Goal: Task Accomplishment & Management: Complete application form

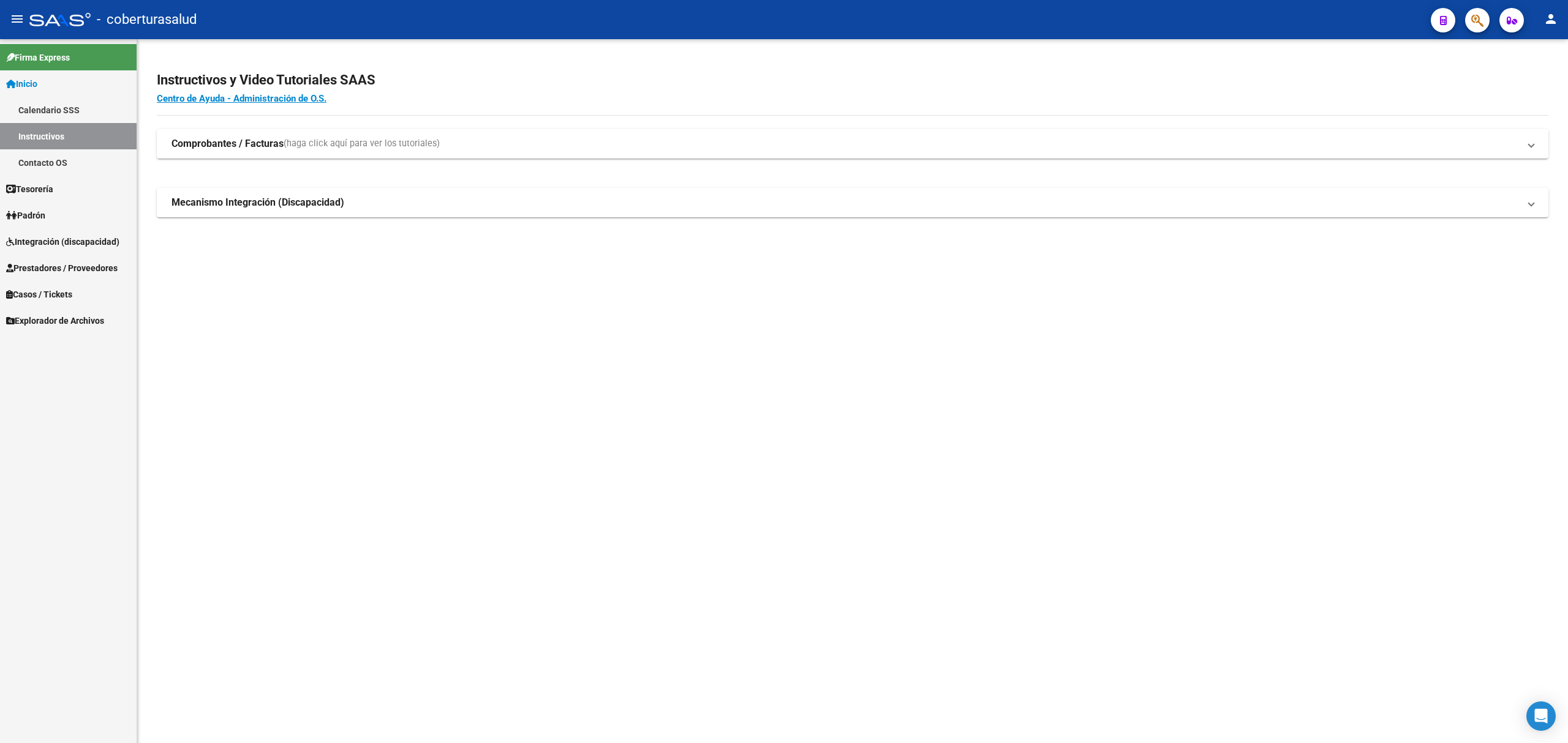
click at [65, 239] on span "Integración (discapacidad)" at bounding box center [62, 241] width 113 height 13
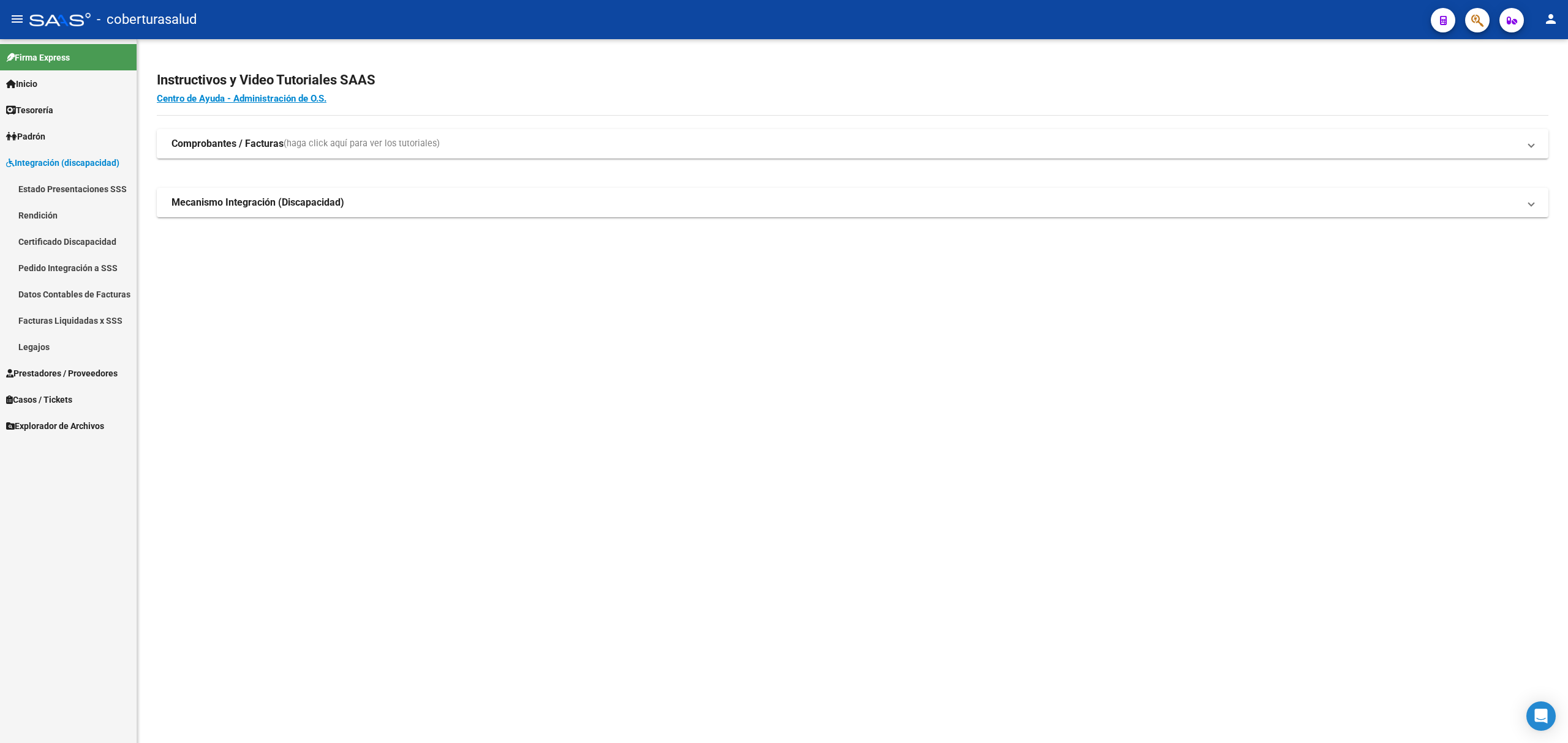
click at [85, 189] on link "Estado Presentaciones SSS" at bounding box center [68, 189] width 137 height 26
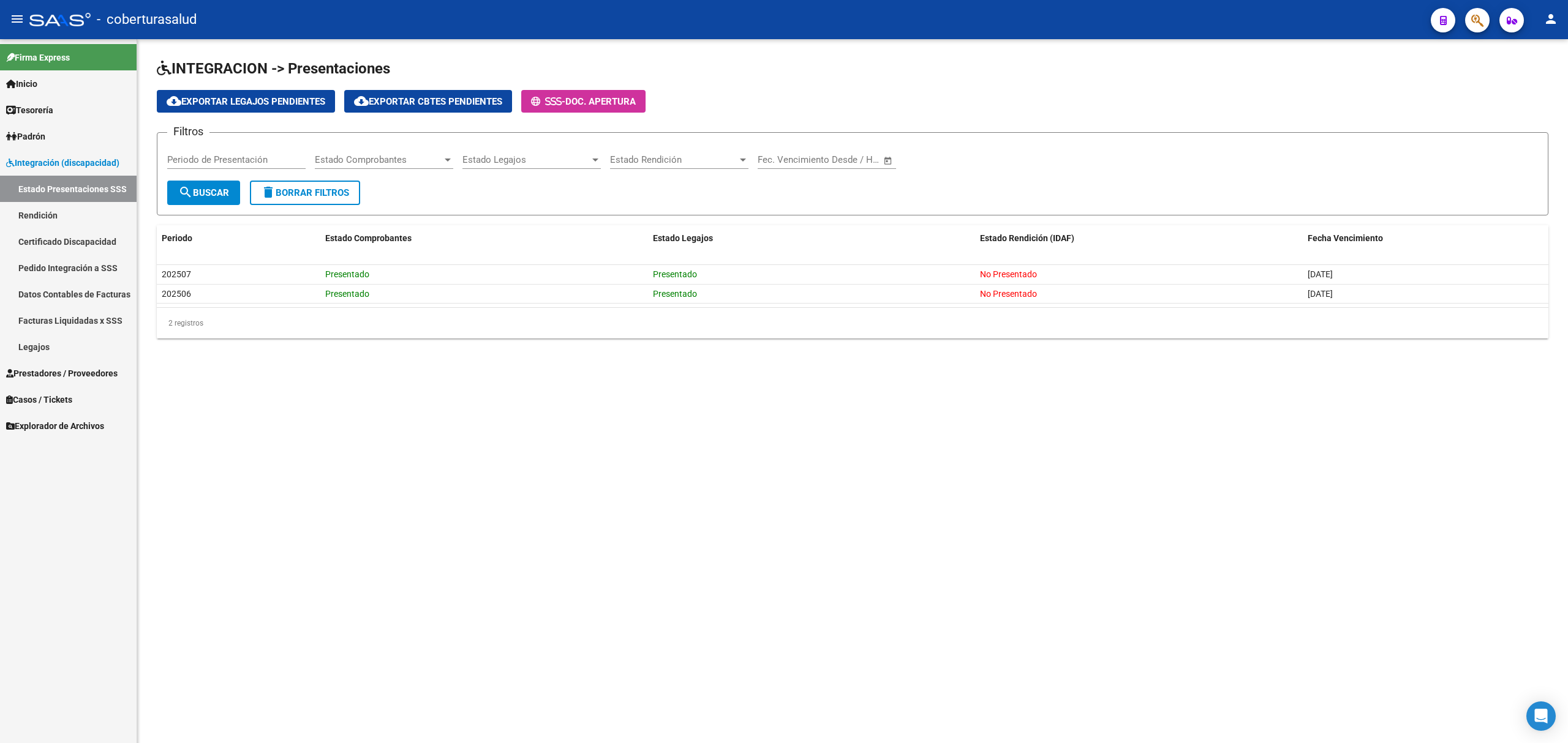
click at [65, 373] on span "Prestadores / Proveedores" at bounding box center [61, 373] width 111 height 13
click at [72, 213] on link "Facturas - Listado/Carga" at bounding box center [68, 215] width 137 height 26
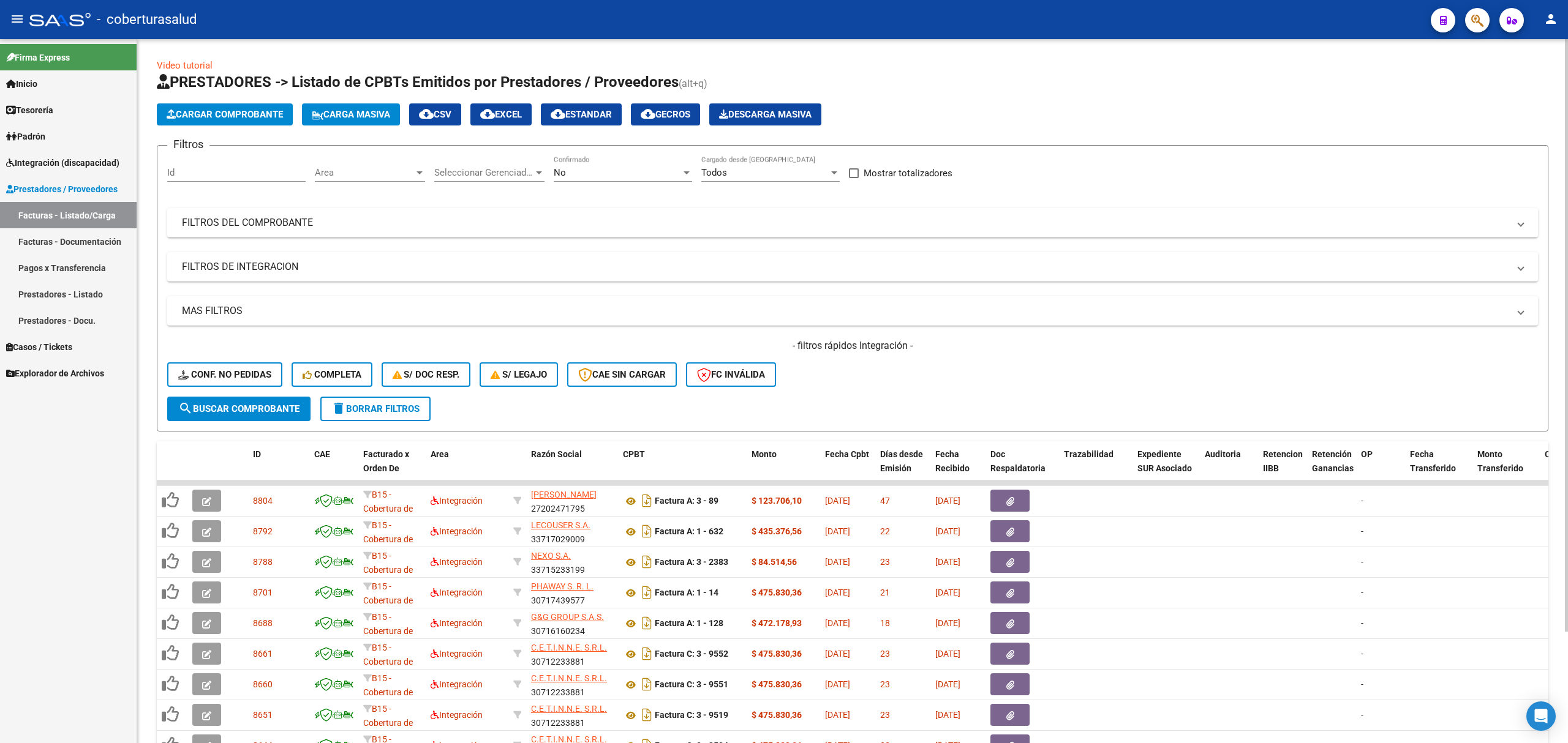
click at [251, 125] on app-list-header "PRESTADORES -> Listado de CPBTs Emitidos por Prestadores / Proveedores (alt+q) …" at bounding box center [852, 252] width 1392 height 359
click at [251, 116] on span "Cargar Comprobante" at bounding box center [225, 115] width 116 height 11
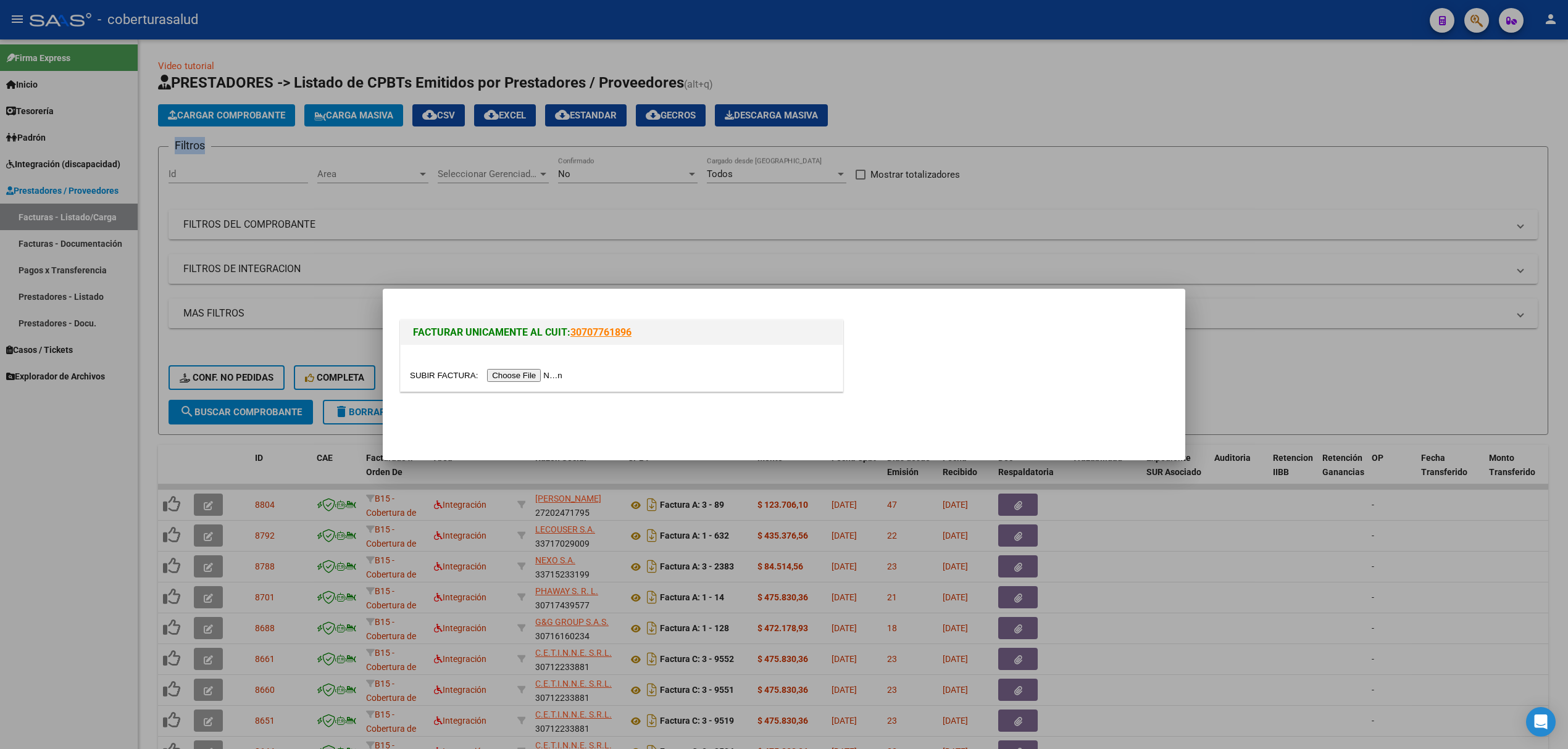
click at [517, 371] on input "file" at bounding box center [488, 375] width 156 height 13
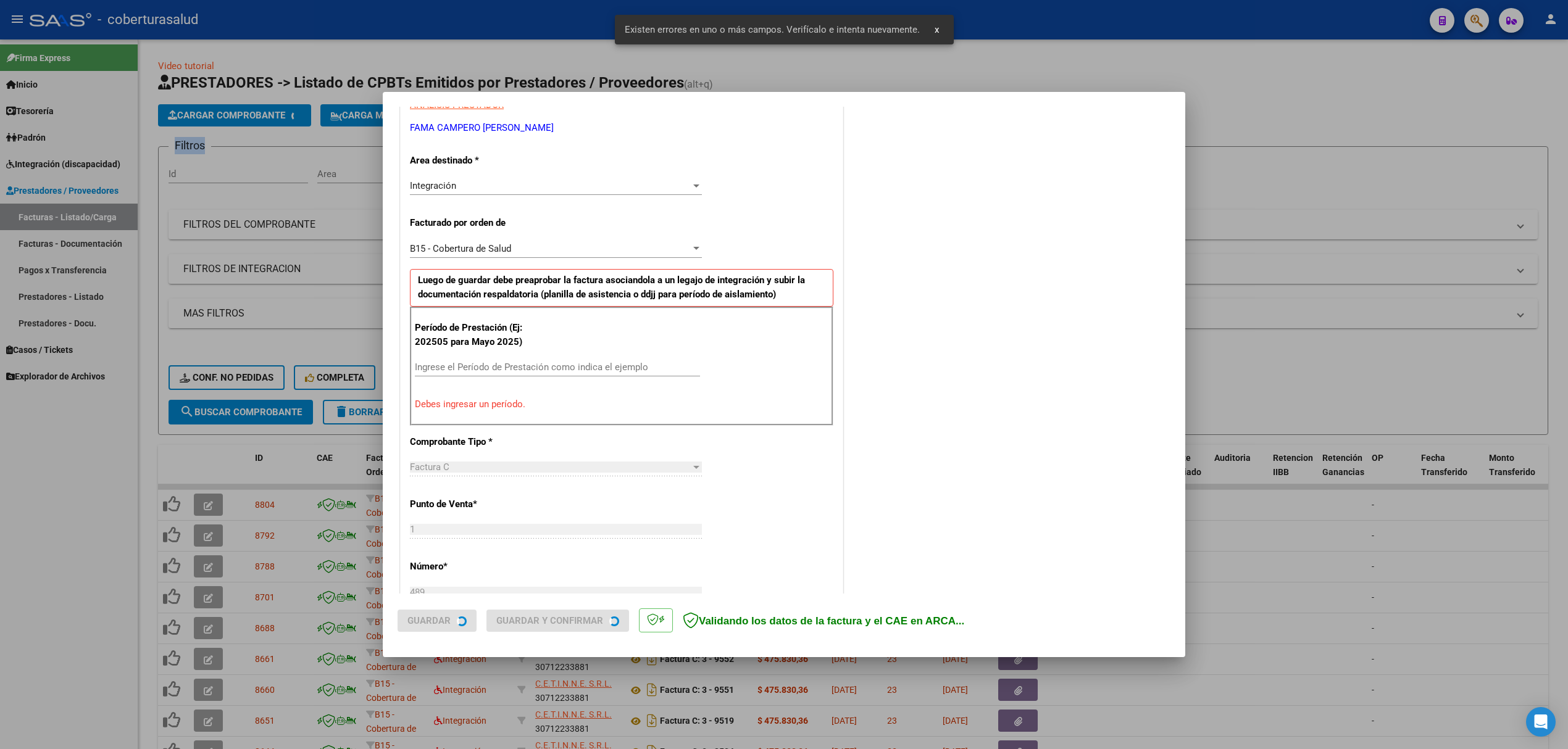
scroll to position [250, 0]
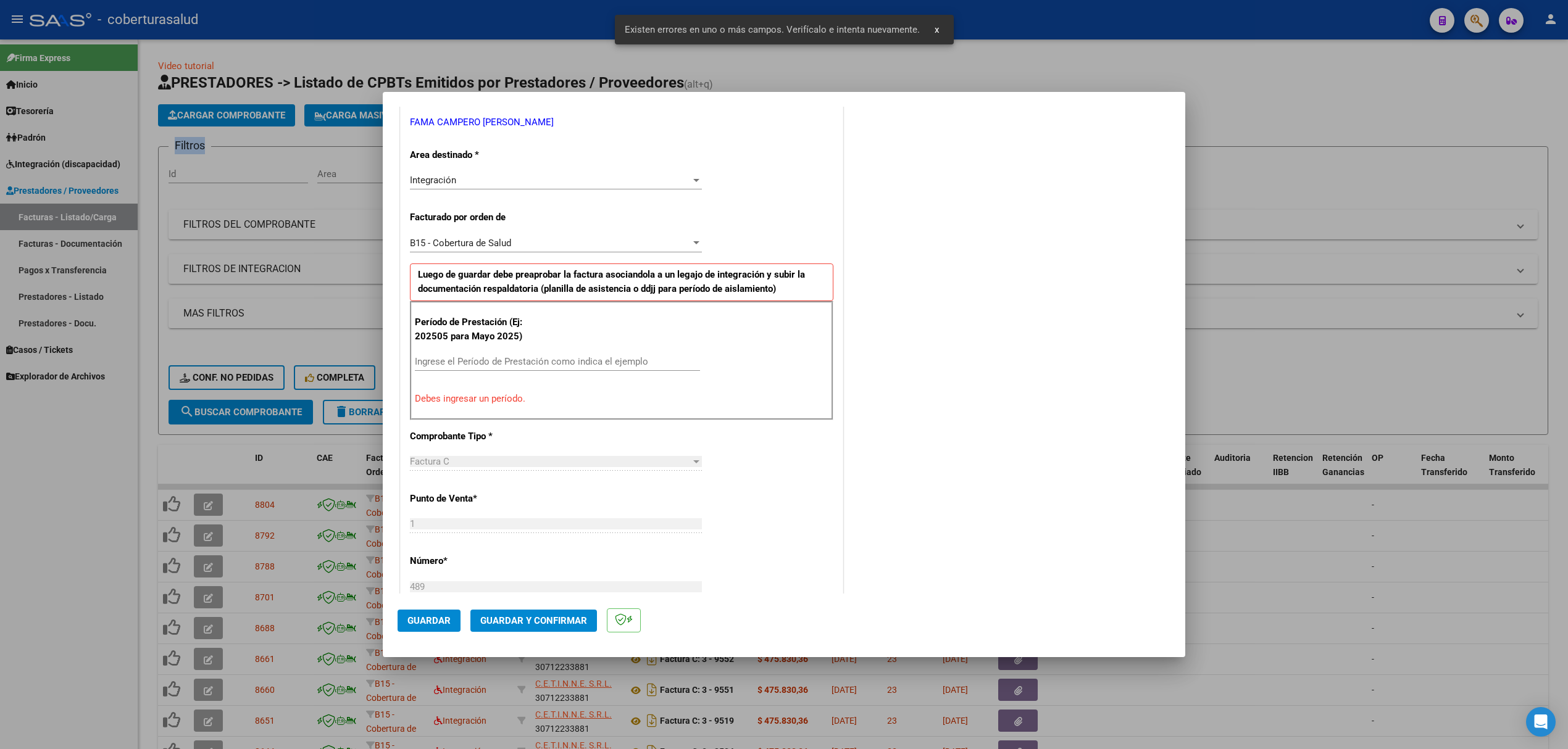
click at [552, 359] on input "Ingrese el Período de Prestación como indica el ejemplo" at bounding box center [557, 362] width 285 height 11
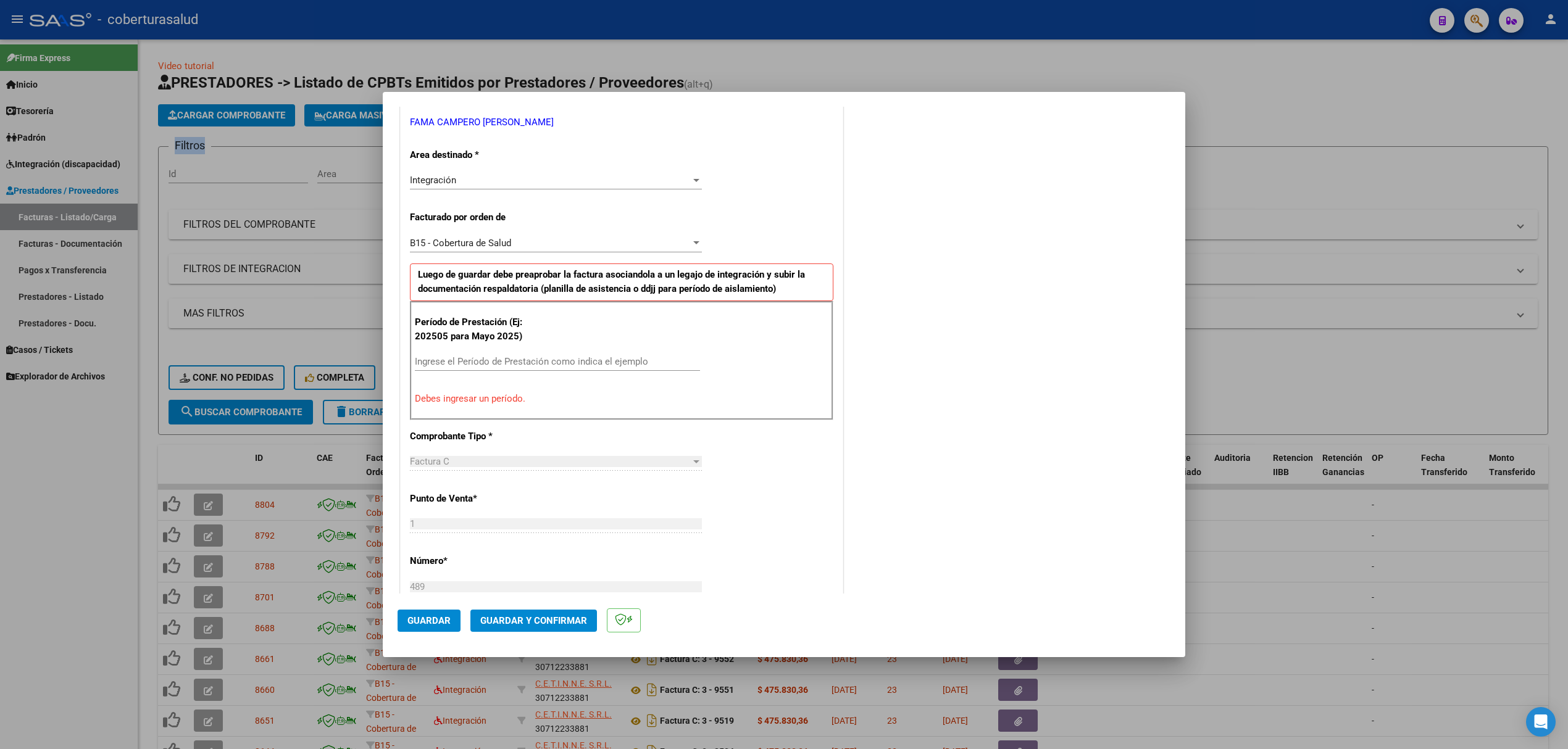
click at [620, 358] on input "Ingrese el Período de Prestación como indica el ejemplo" at bounding box center [557, 362] width 285 height 11
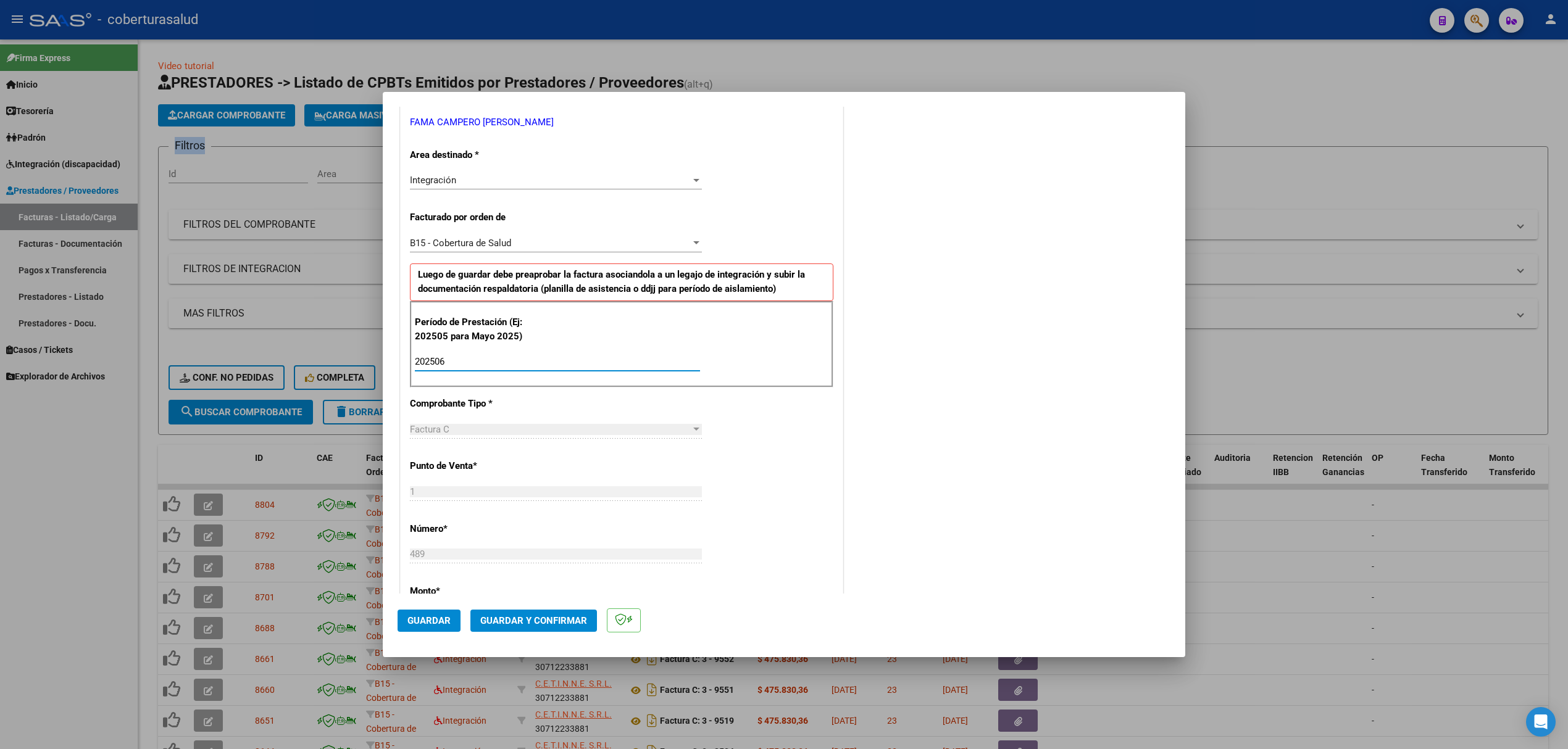
type input "202506"
click at [429, 623] on span "Guardar" at bounding box center [429, 621] width 43 height 11
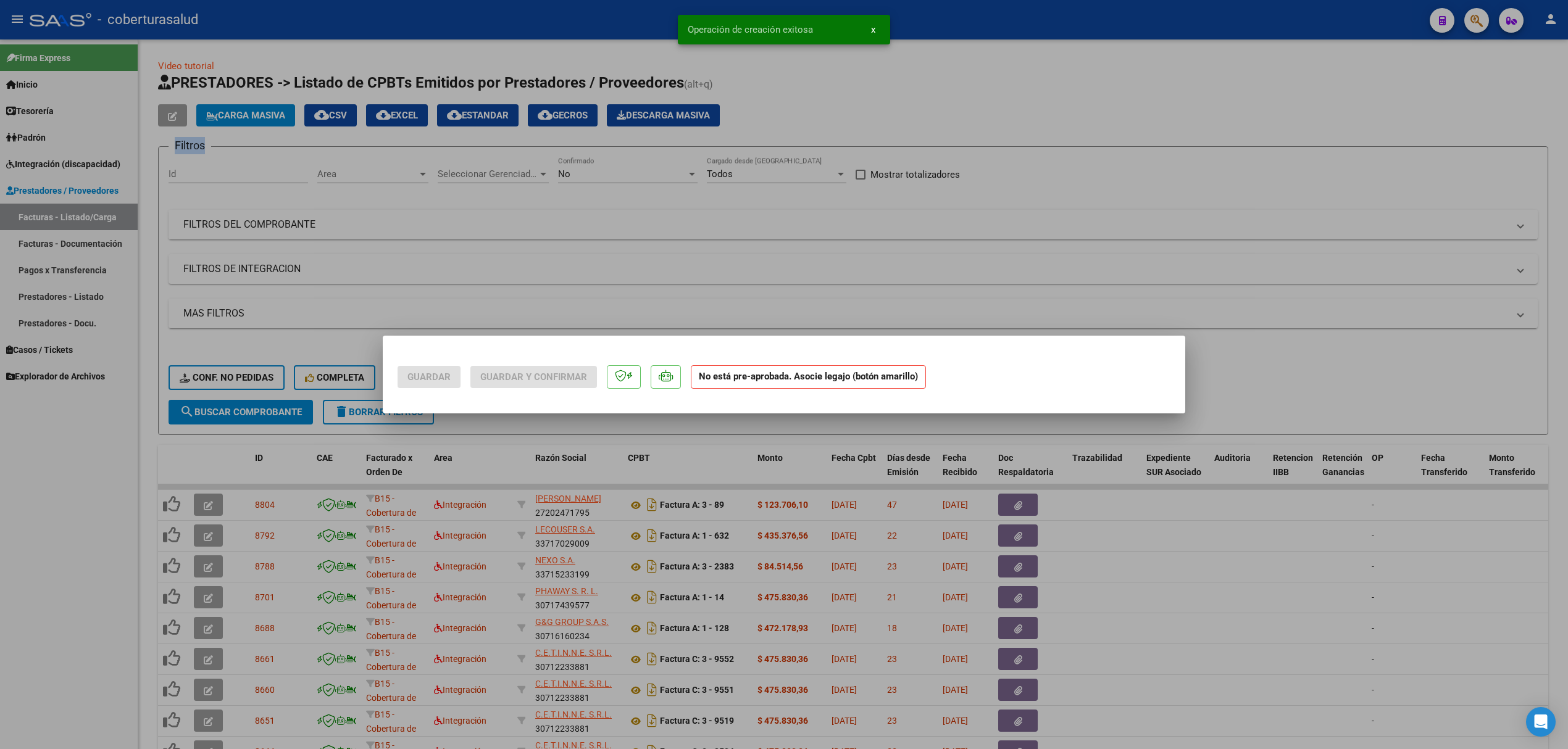
scroll to position [0, 0]
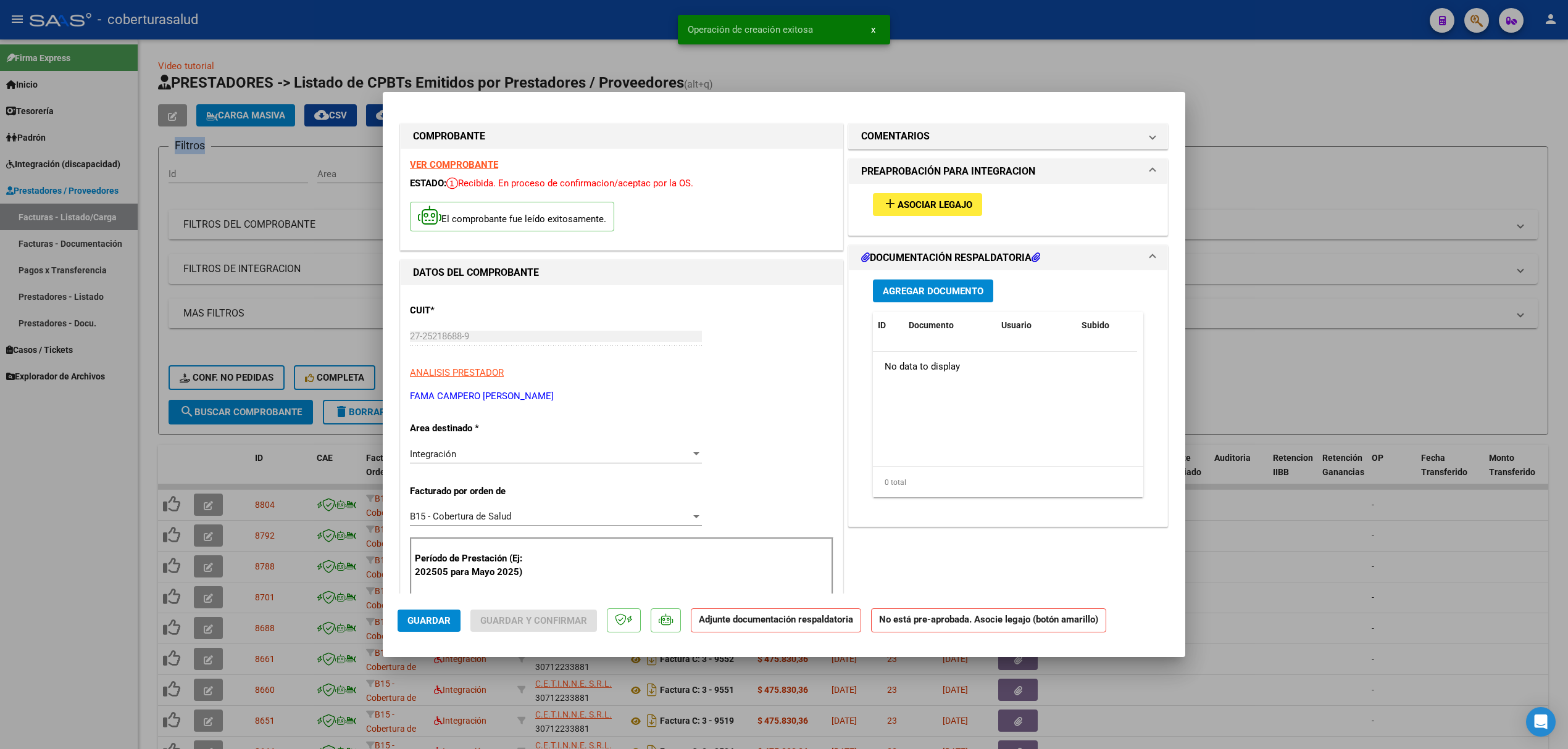
click at [934, 207] on span "Asociar Legajo" at bounding box center [935, 205] width 75 height 11
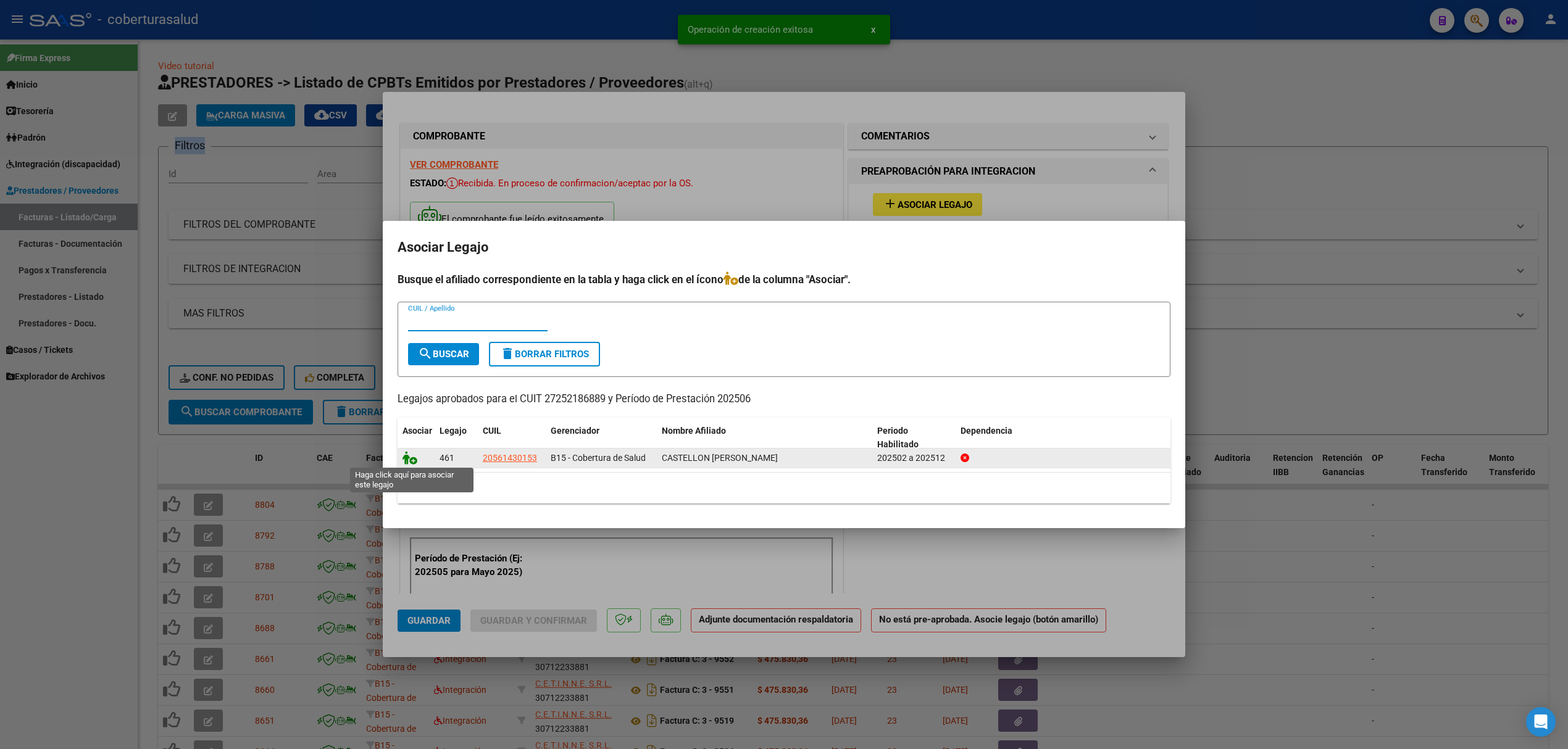
click at [410, 460] on icon at bounding box center [410, 458] width 15 height 13
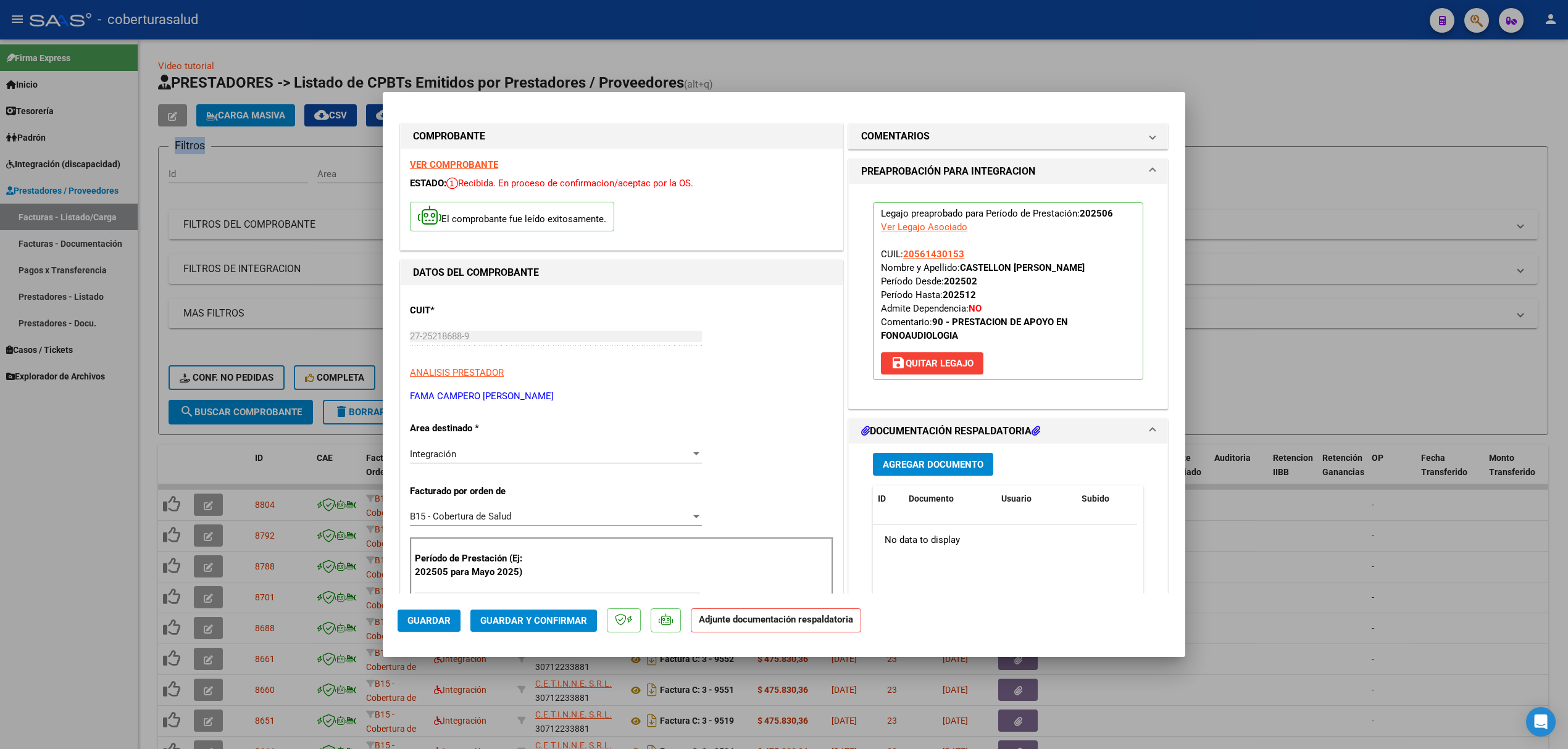
click at [904, 439] on h1 "DOCUMENTACIÓN RESPALDATORIA" at bounding box center [951, 432] width 179 height 15
click at [904, 462] on div "COMENTARIOS Comentarios De la Obra Social: Comentarios de la Obra Social (no vi…" at bounding box center [1009, 733] width 325 height 1224
click at [904, 439] on h1 "DOCUMENTACIÓN RESPALDATORIA" at bounding box center [951, 432] width 179 height 15
click at [901, 471] on span "Agregar Documento" at bounding box center [934, 465] width 101 height 11
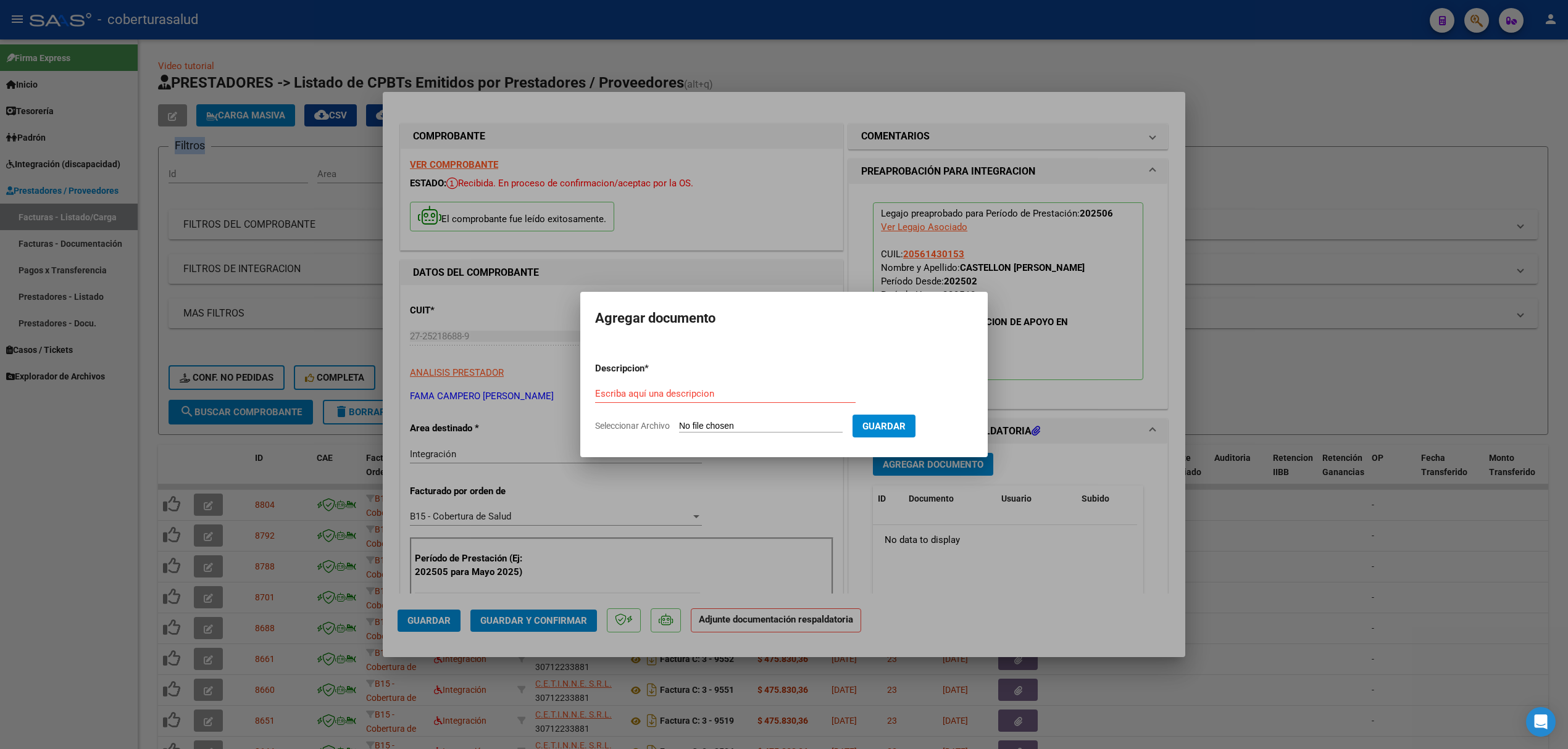
click at [700, 423] on input "Seleccionar Archivo" at bounding box center [761, 427] width 164 height 11
type input "C:\fakepath\161513-2-Planilla_de_Asistencia.pdf"
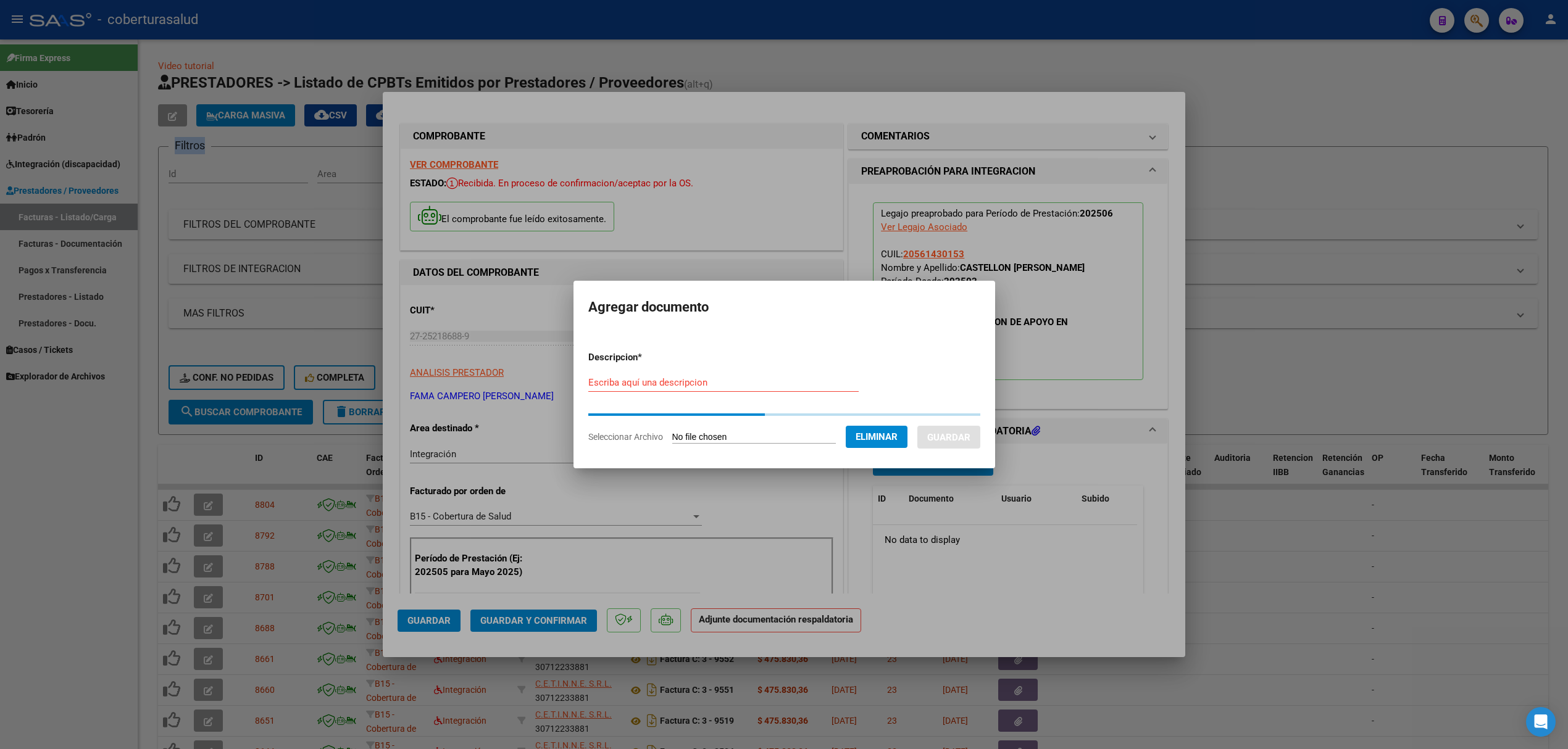
click at [637, 387] on div "Escriba aquí una descripcion" at bounding box center [724, 382] width 270 height 18
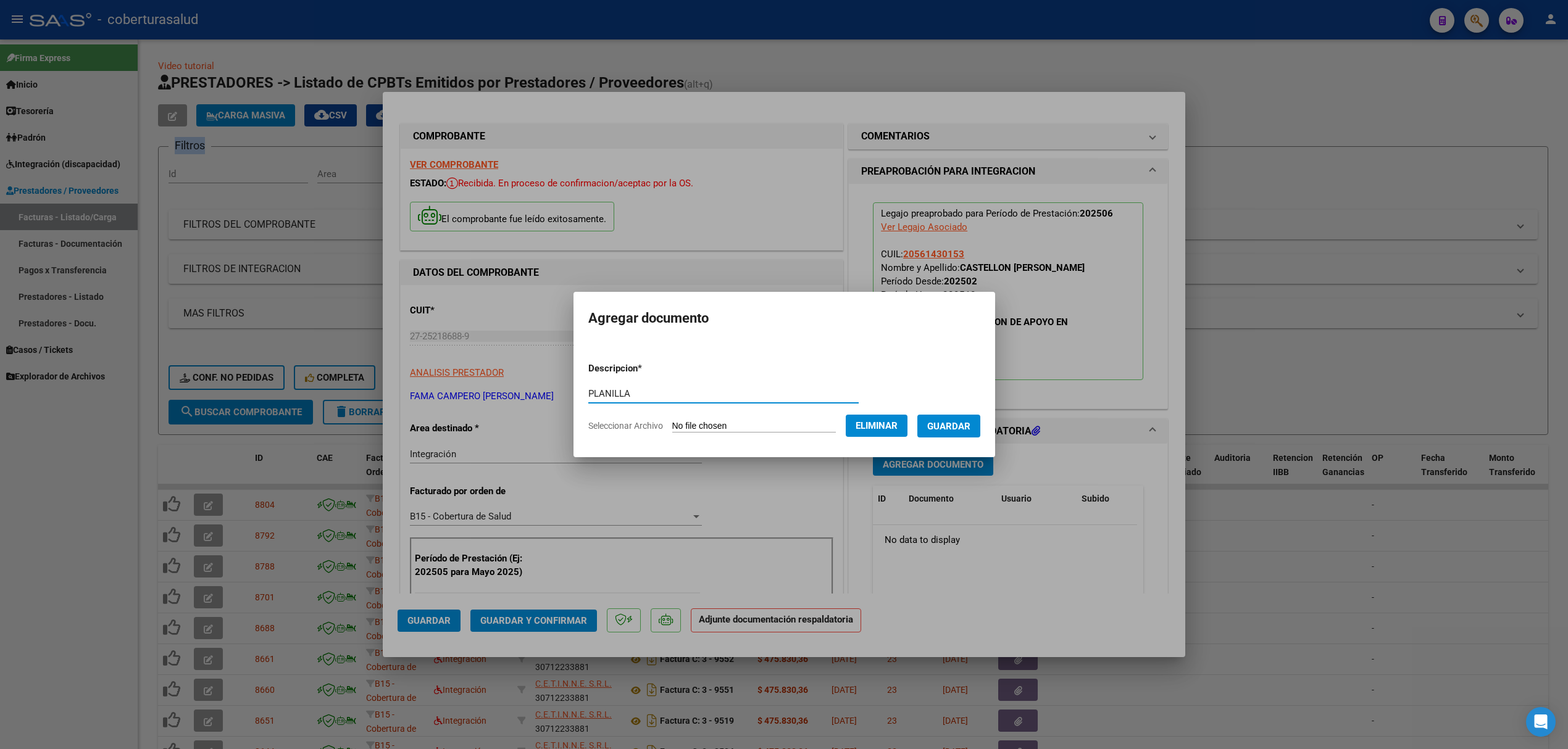
type input "PLANILLA"
click at [964, 430] on span "Guardar" at bounding box center [948, 427] width 43 height 11
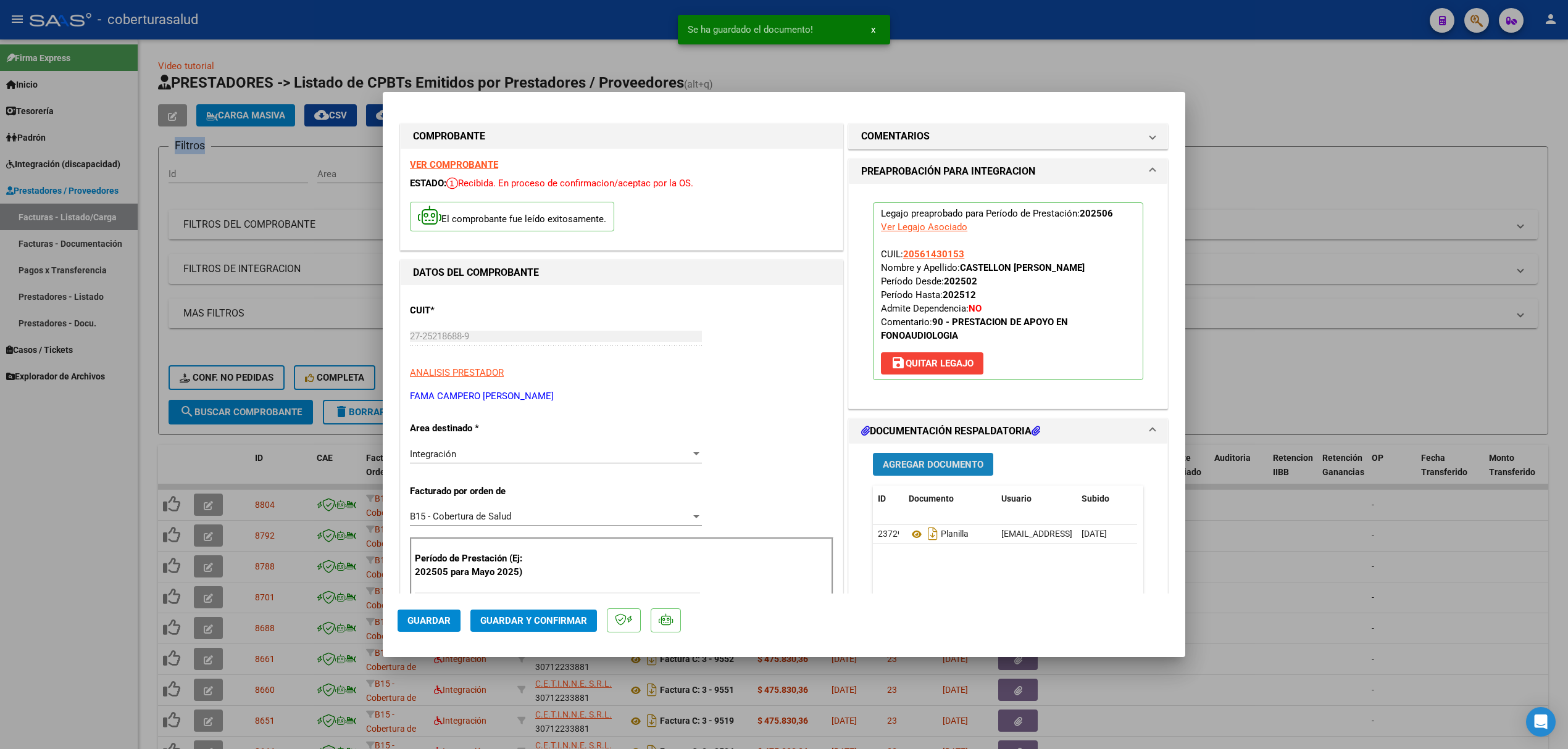
click at [917, 470] on button "Agregar Documento" at bounding box center [933, 465] width 121 height 23
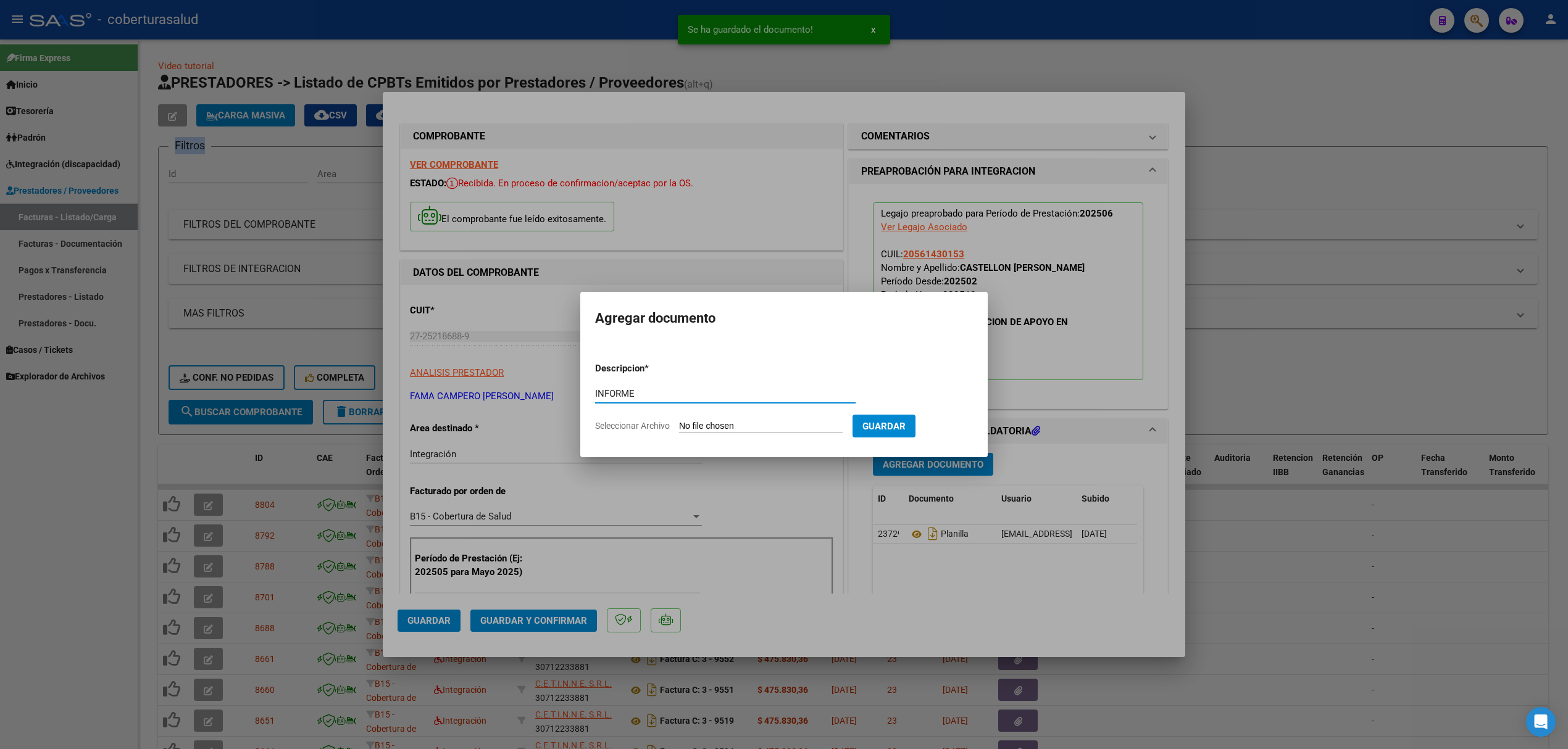
type input "INFORME"
click at [741, 431] on input "Seleccionar Archivo" at bounding box center [761, 427] width 164 height 11
type input "C:\fakepath\INFORME SEMESTRAL 2025 CASTELLON SANTINO.pdf"
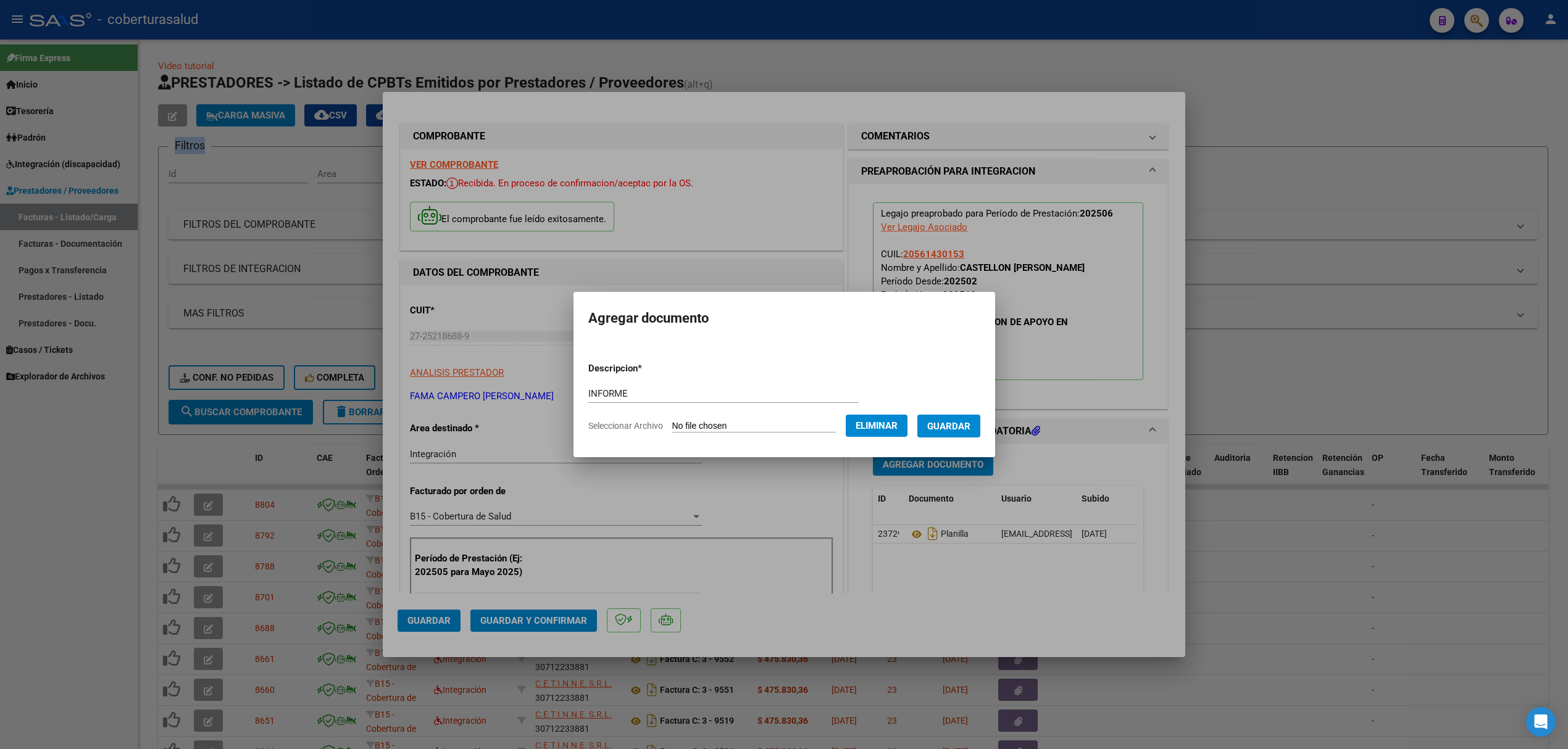
click at [962, 418] on button "Guardar" at bounding box center [949, 426] width 63 height 23
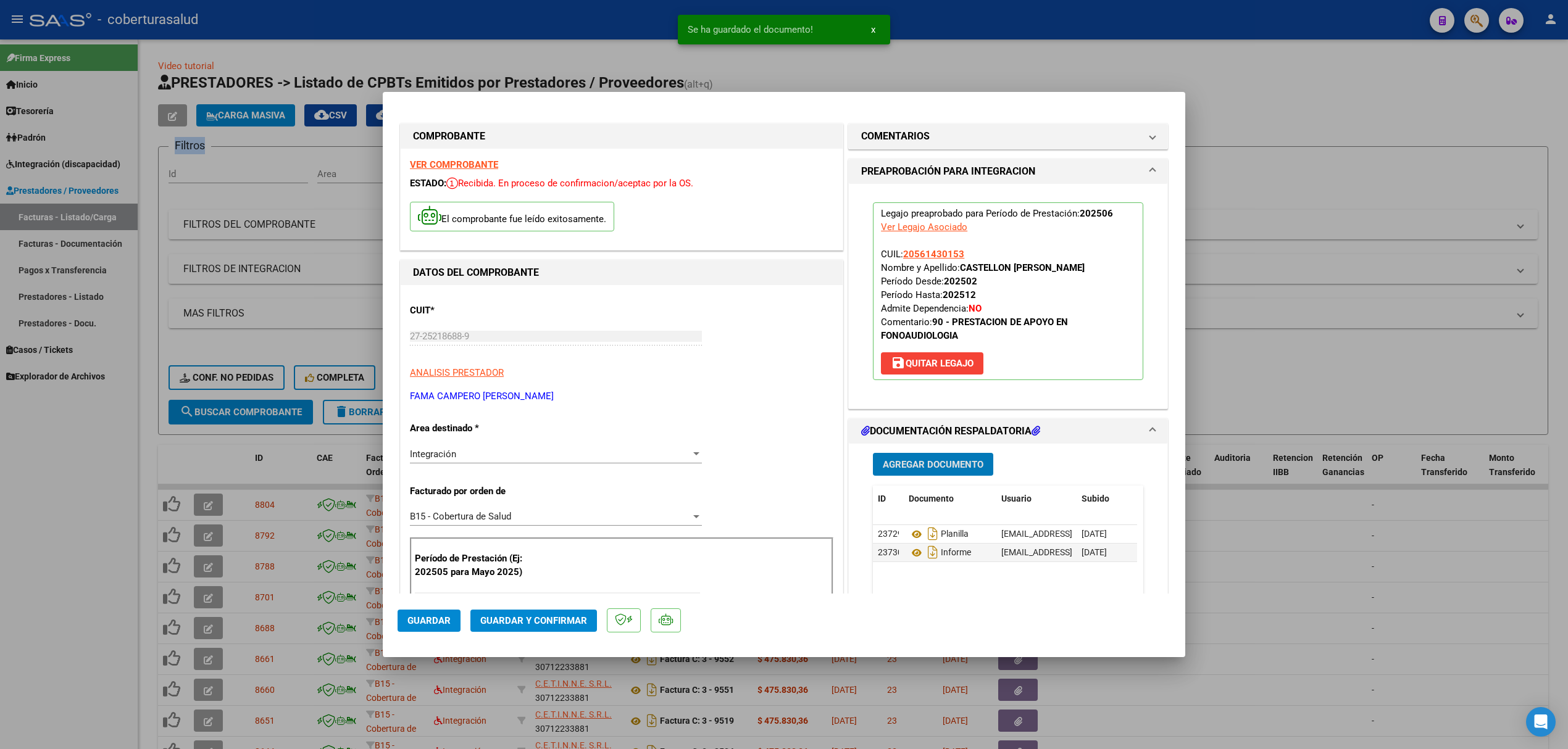
click at [525, 610] on button "Guardar y Confirmar" at bounding box center [533, 621] width 126 height 22
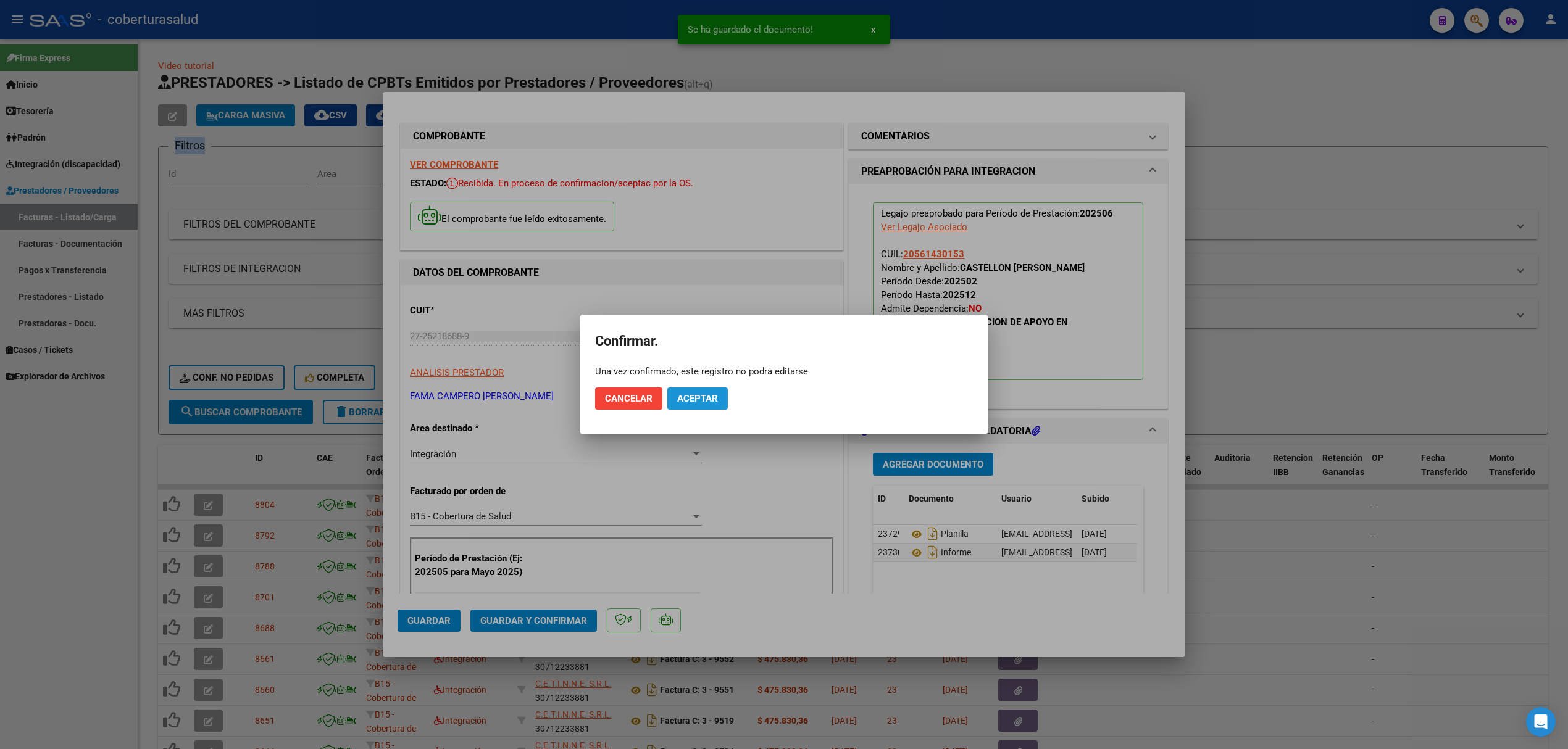
click at [685, 398] on span "Aceptar" at bounding box center [697, 399] width 41 height 11
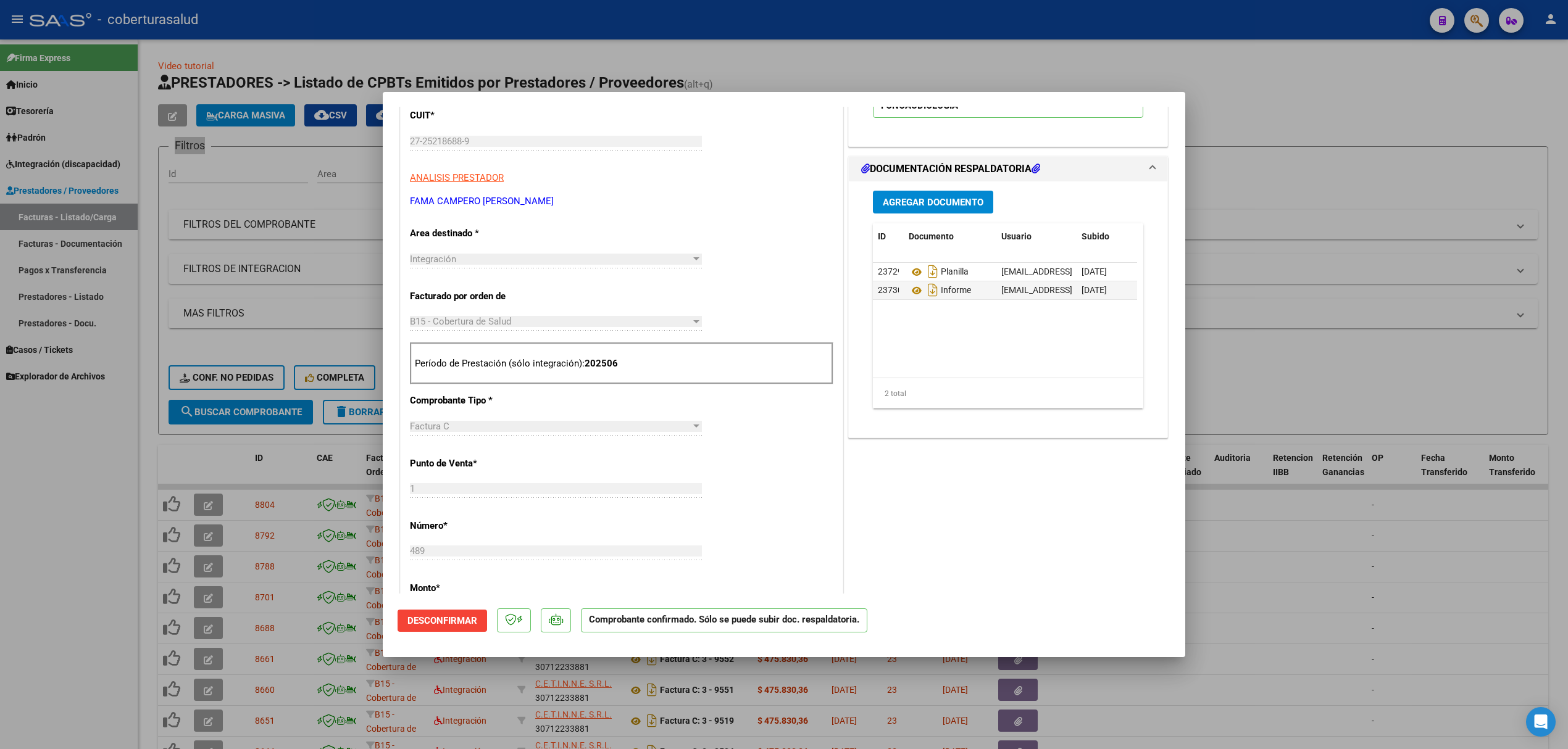
scroll to position [247, 0]
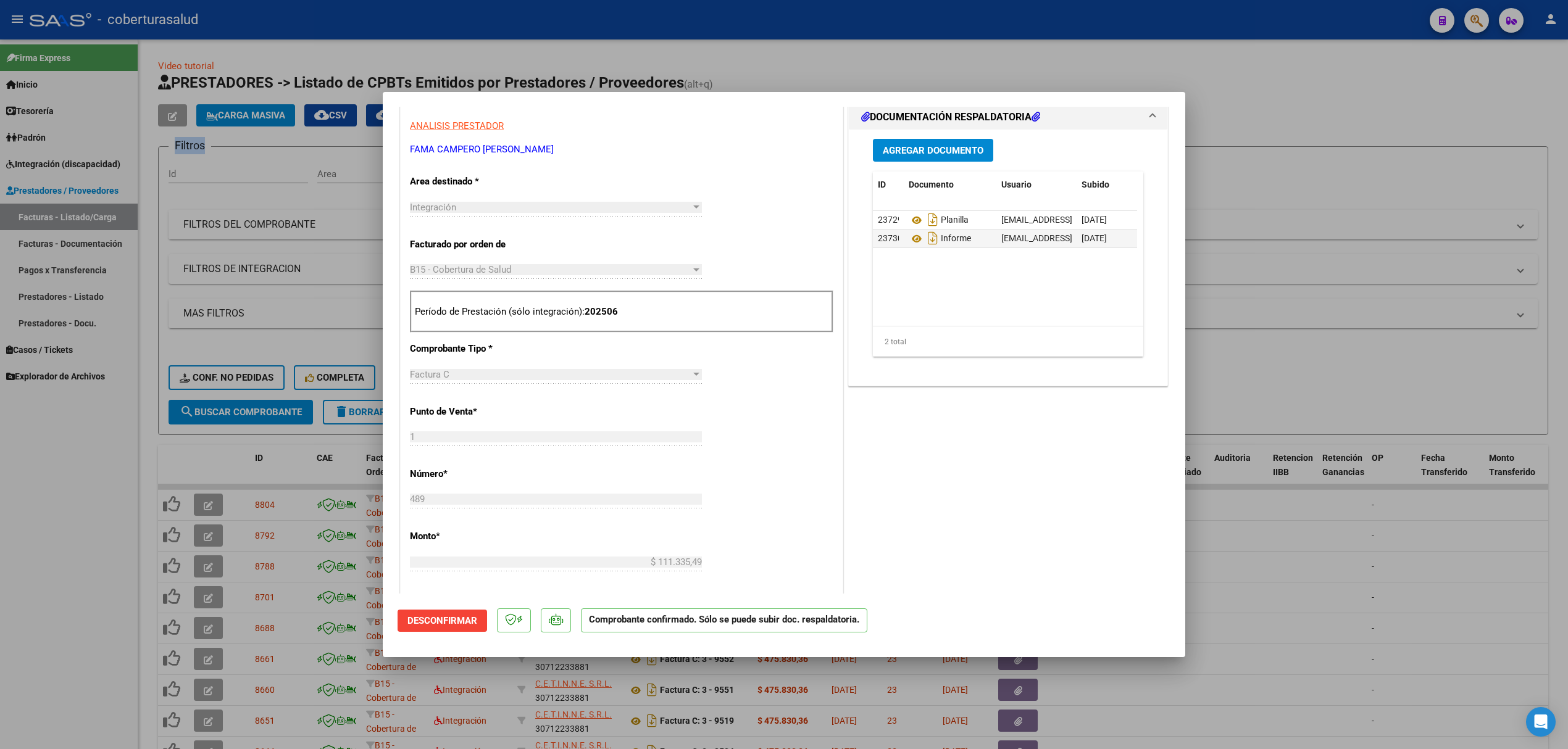
click at [223, 442] on div at bounding box center [784, 374] width 1568 height 749
type input "$ 0,00"
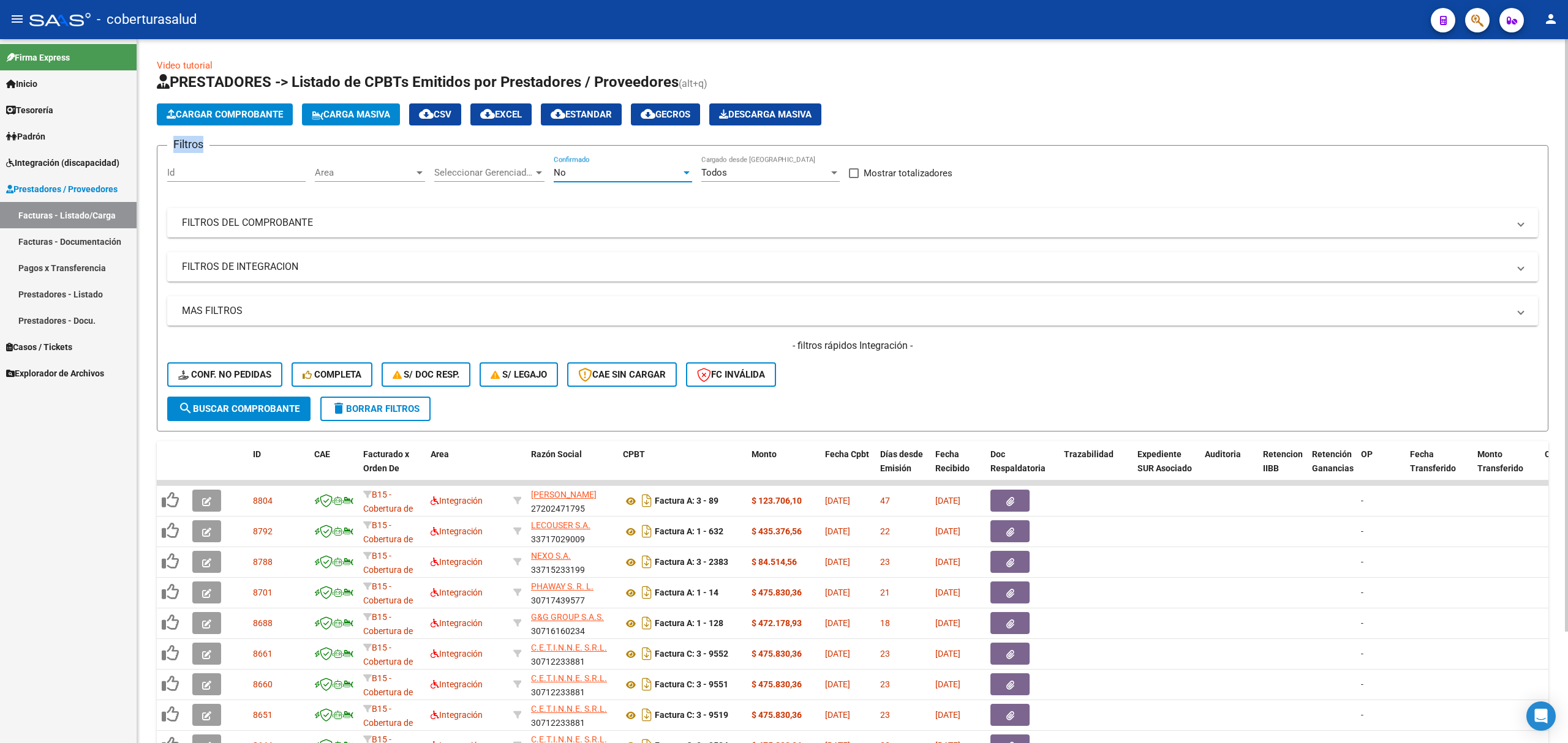
click at [608, 177] on div "No" at bounding box center [617, 173] width 127 height 11
click at [611, 119] on span "Todos" at bounding box center [623, 117] width 139 height 27
click at [228, 409] on span "search Buscar Comprobante" at bounding box center [239, 409] width 122 height 11
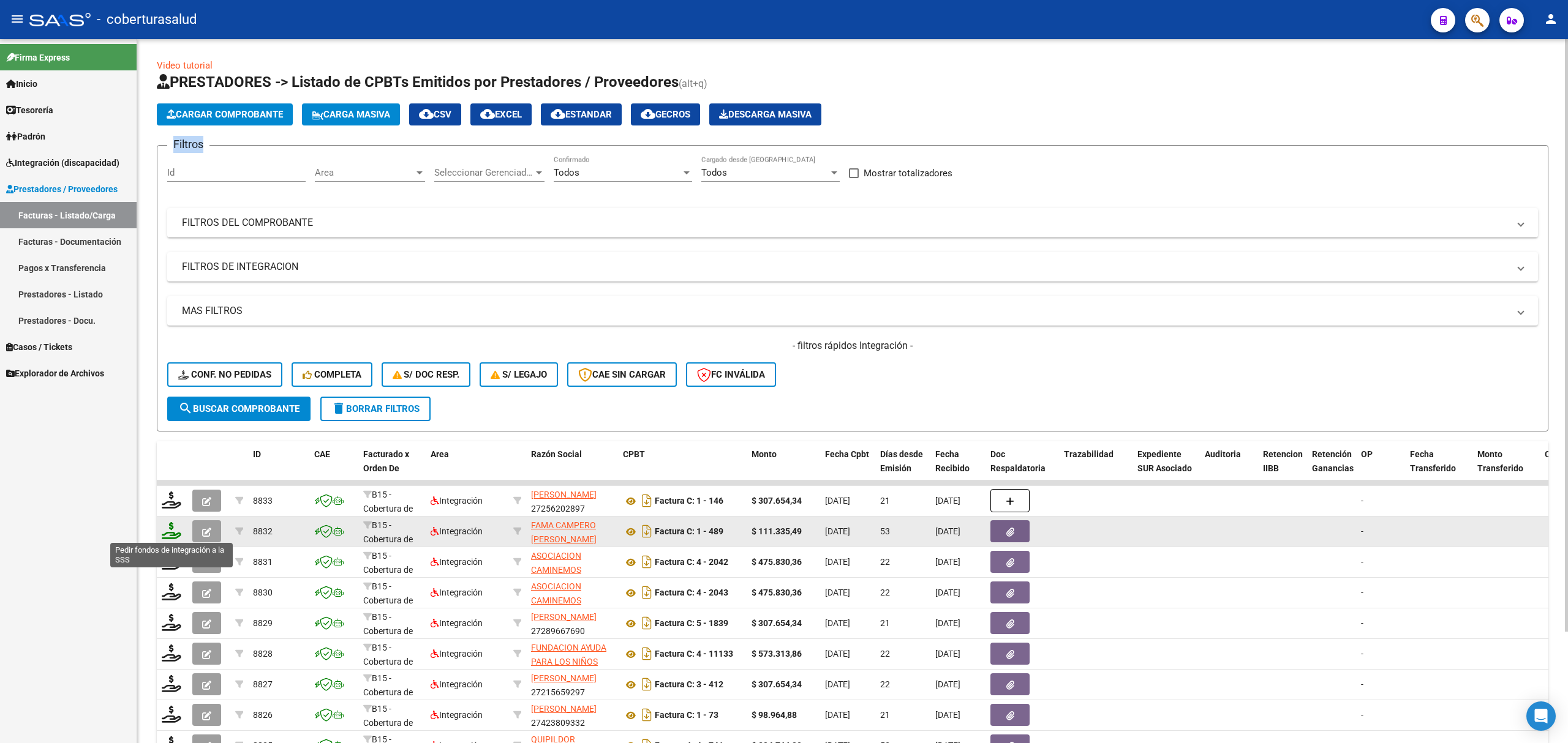
click at [172, 532] on icon at bounding box center [171, 531] width 20 height 17
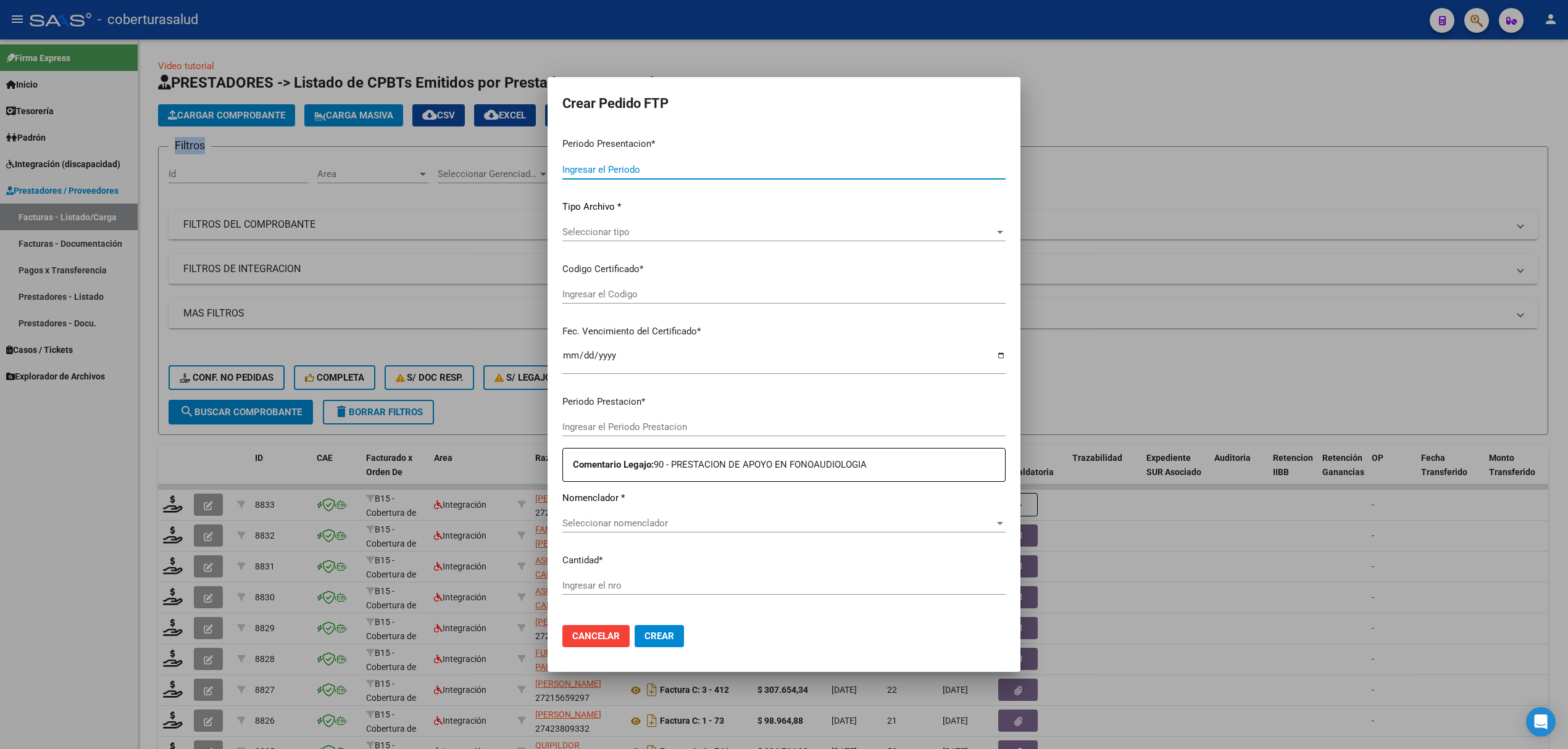
type input "202508"
type input "202506"
type input "$ 111.335,49"
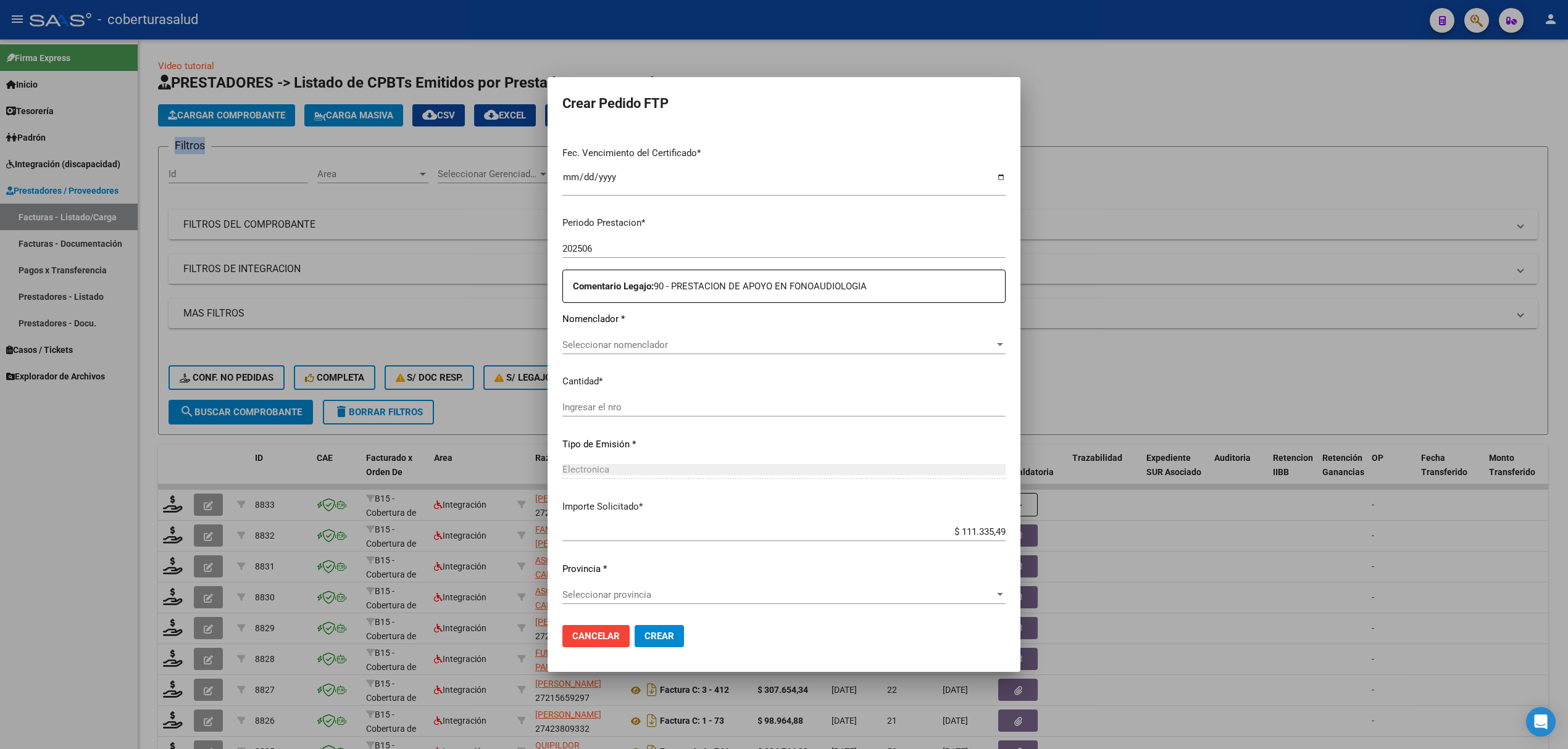
type input "ARG02000561430152024102820291028SAL123"
type input "2029-10-28"
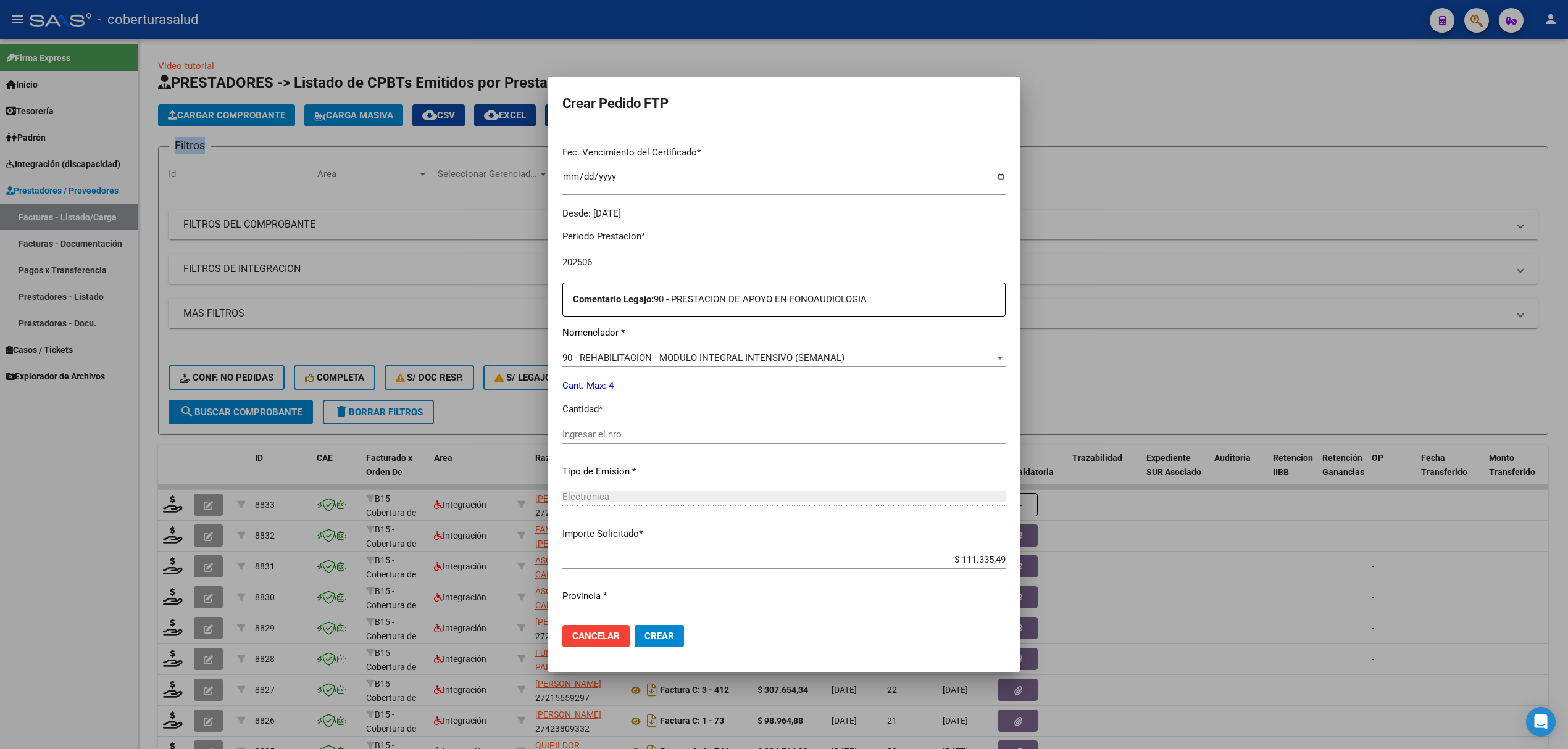
scroll to position [312, 0]
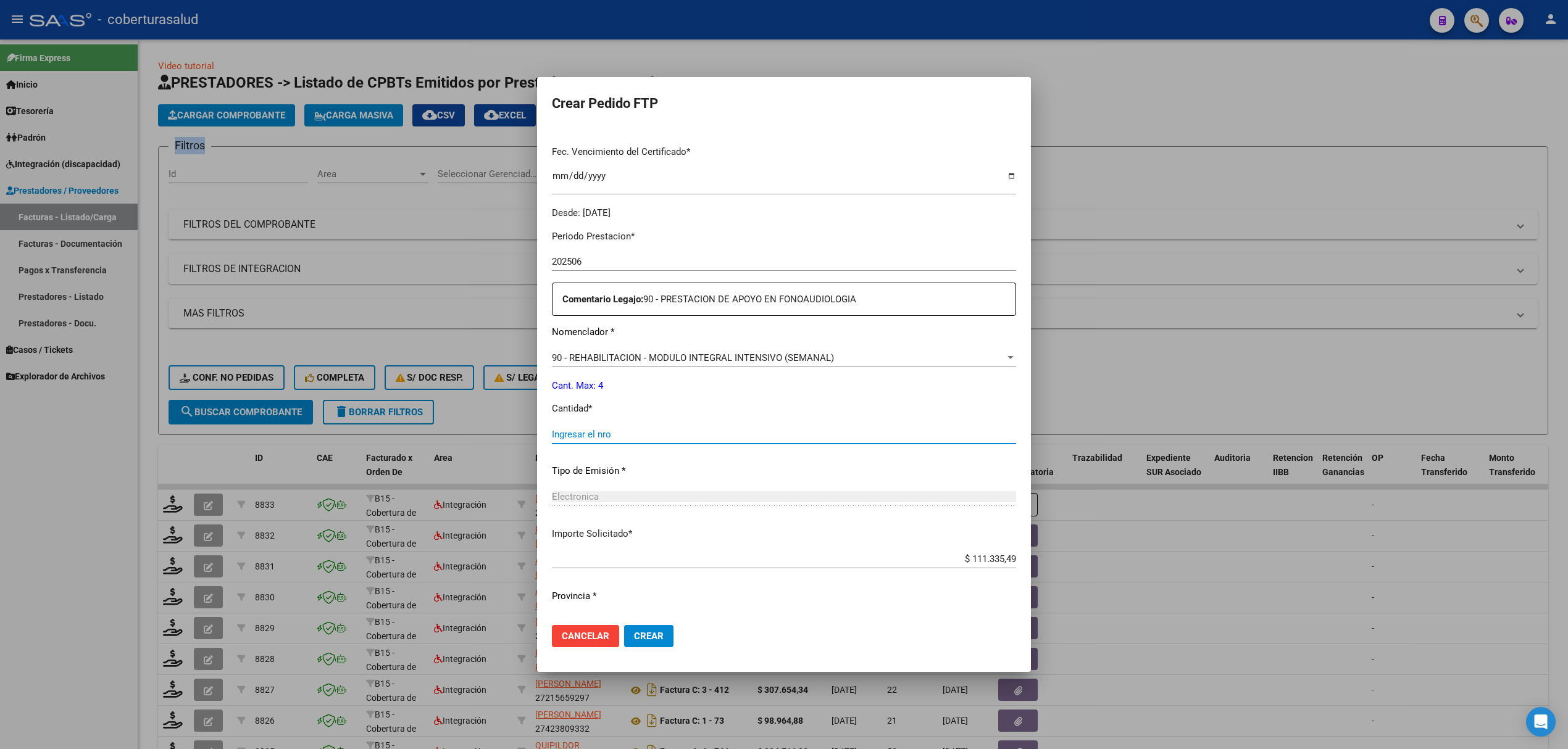
click at [607, 435] on input "Ingresar el nro" at bounding box center [784, 434] width 464 height 11
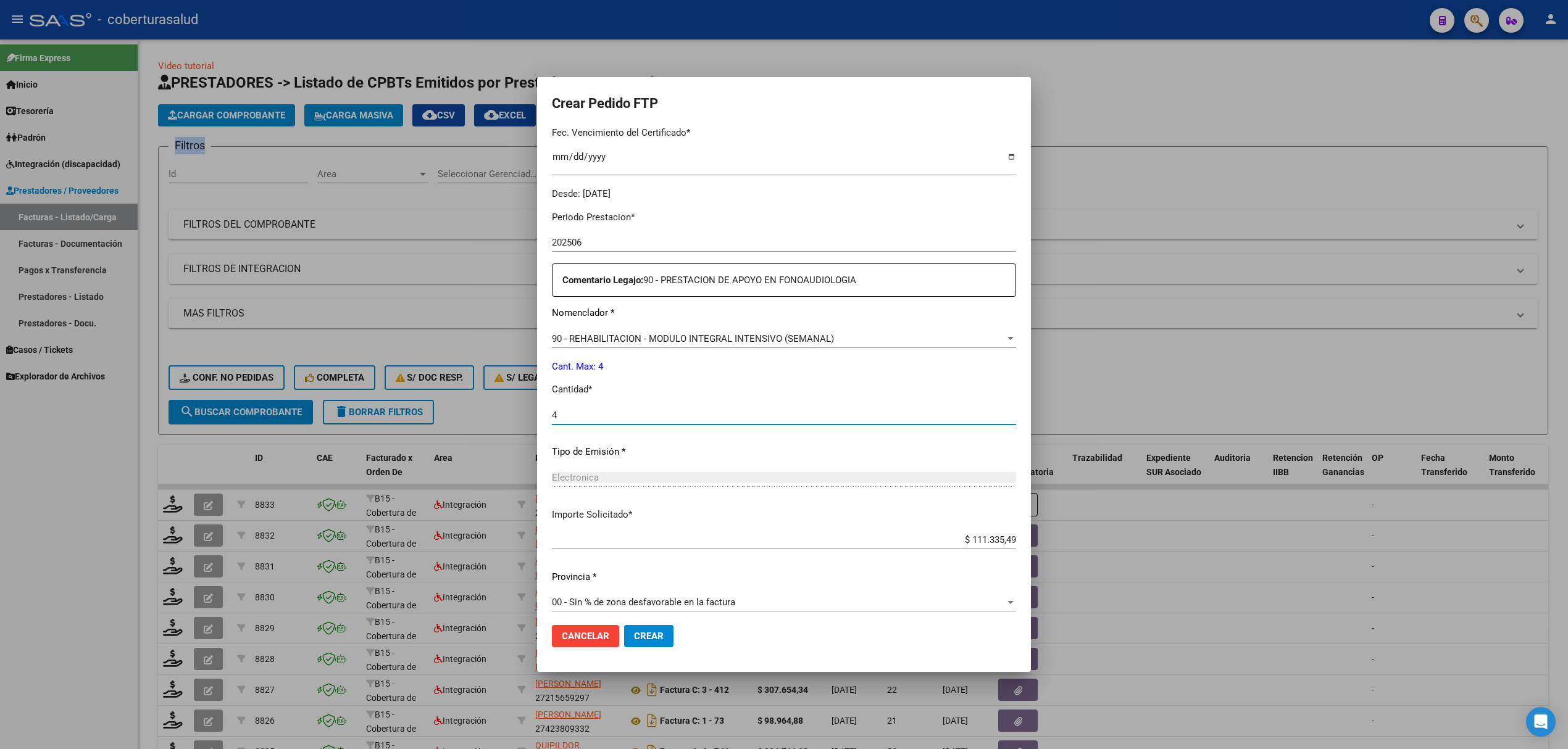
scroll to position [339, 0]
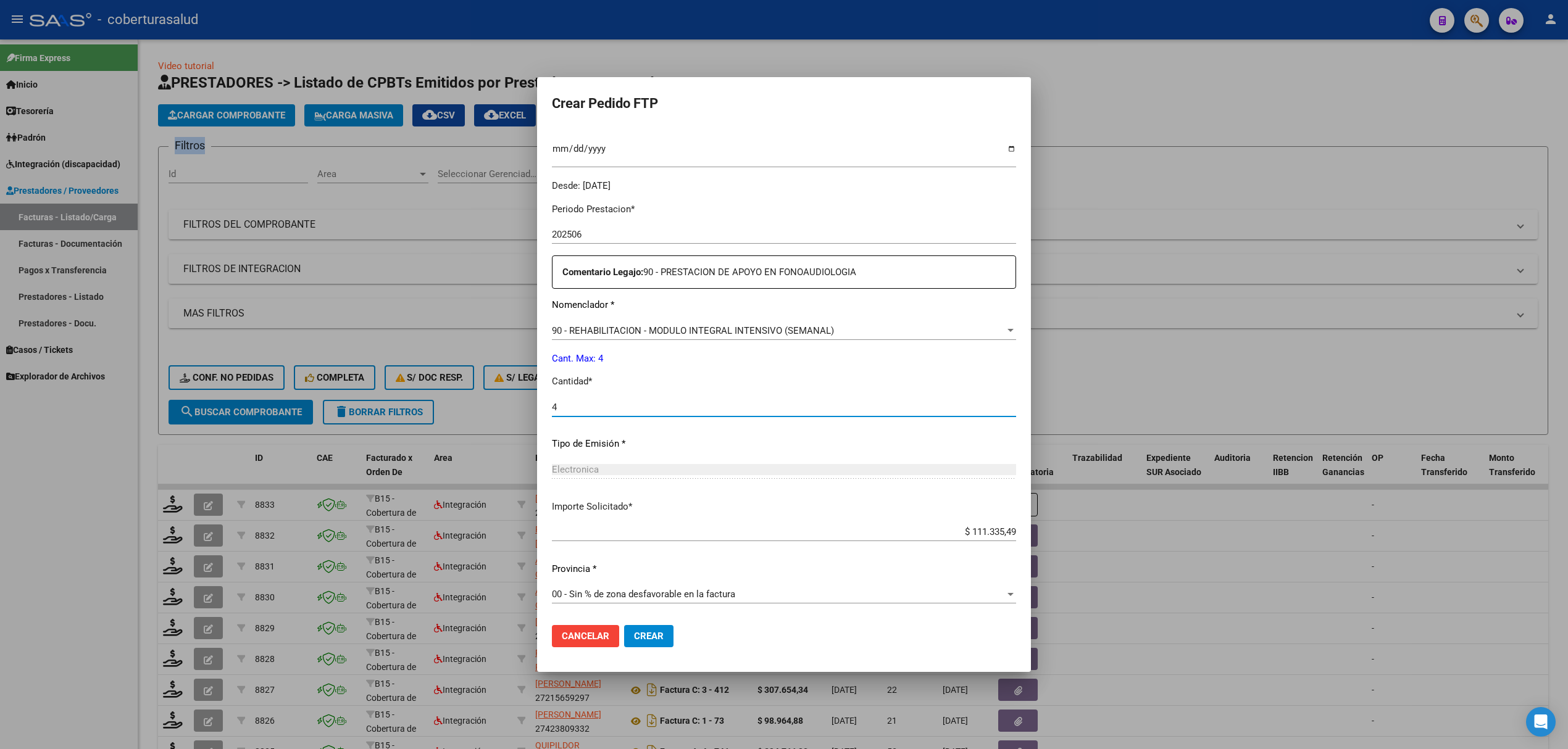
type input "4"
click at [646, 627] on mat-dialog-actions "Cancelar Crear" at bounding box center [784, 636] width 464 height 42
click at [650, 631] on span "Crear" at bounding box center [648, 637] width 29 height 11
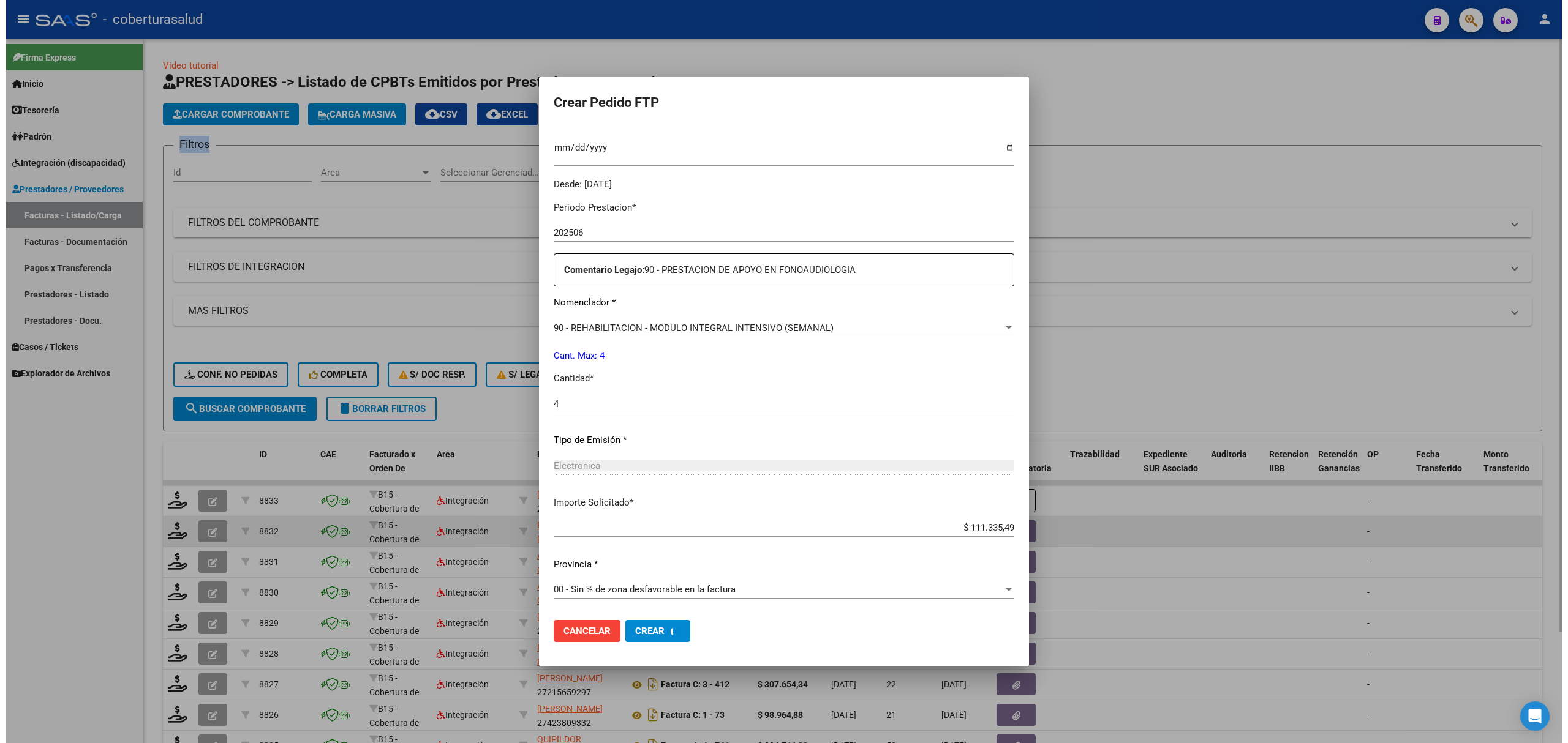
scroll to position [267, 0]
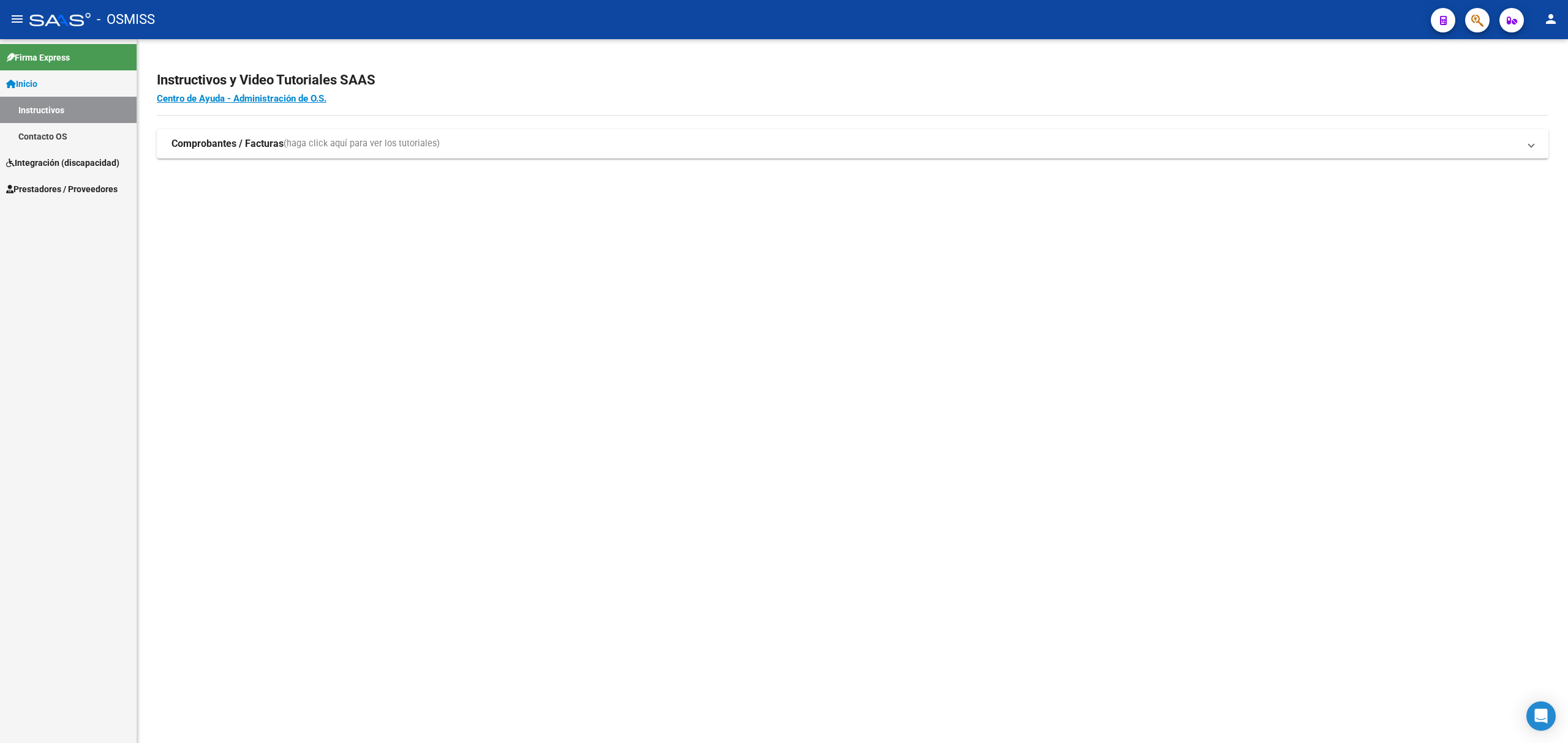
click at [60, 163] on span "Integración (discapacidad)" at bounding box center [62, 163] width 113 height 13
click at [85, 165] on span "Prestadores / Proveedores" at bounding box center [61, 163] width 111 height 13
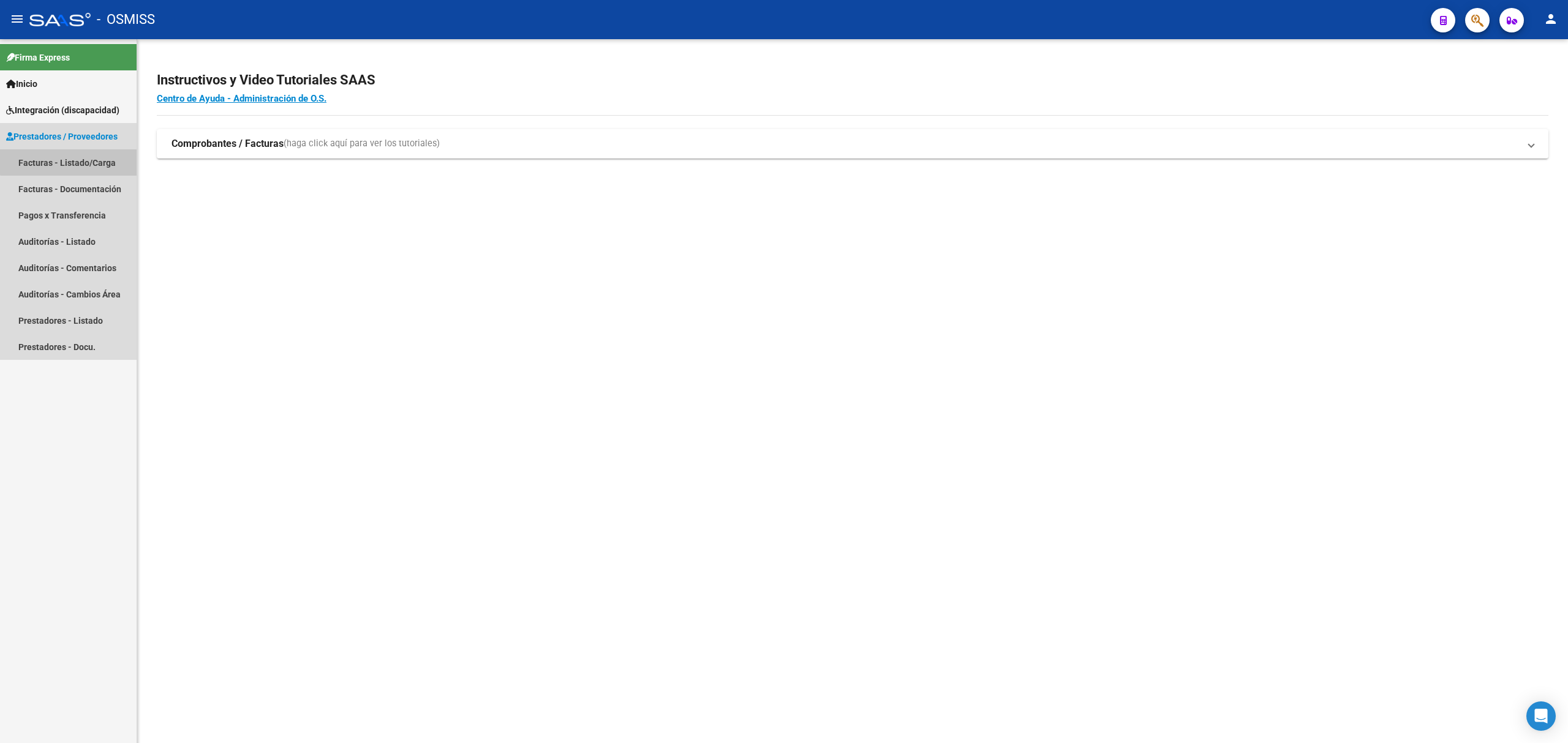
click at [75, 149] on link "Facturas - Listado/Carga" at bounding box center [68, 162] width 137 height 26
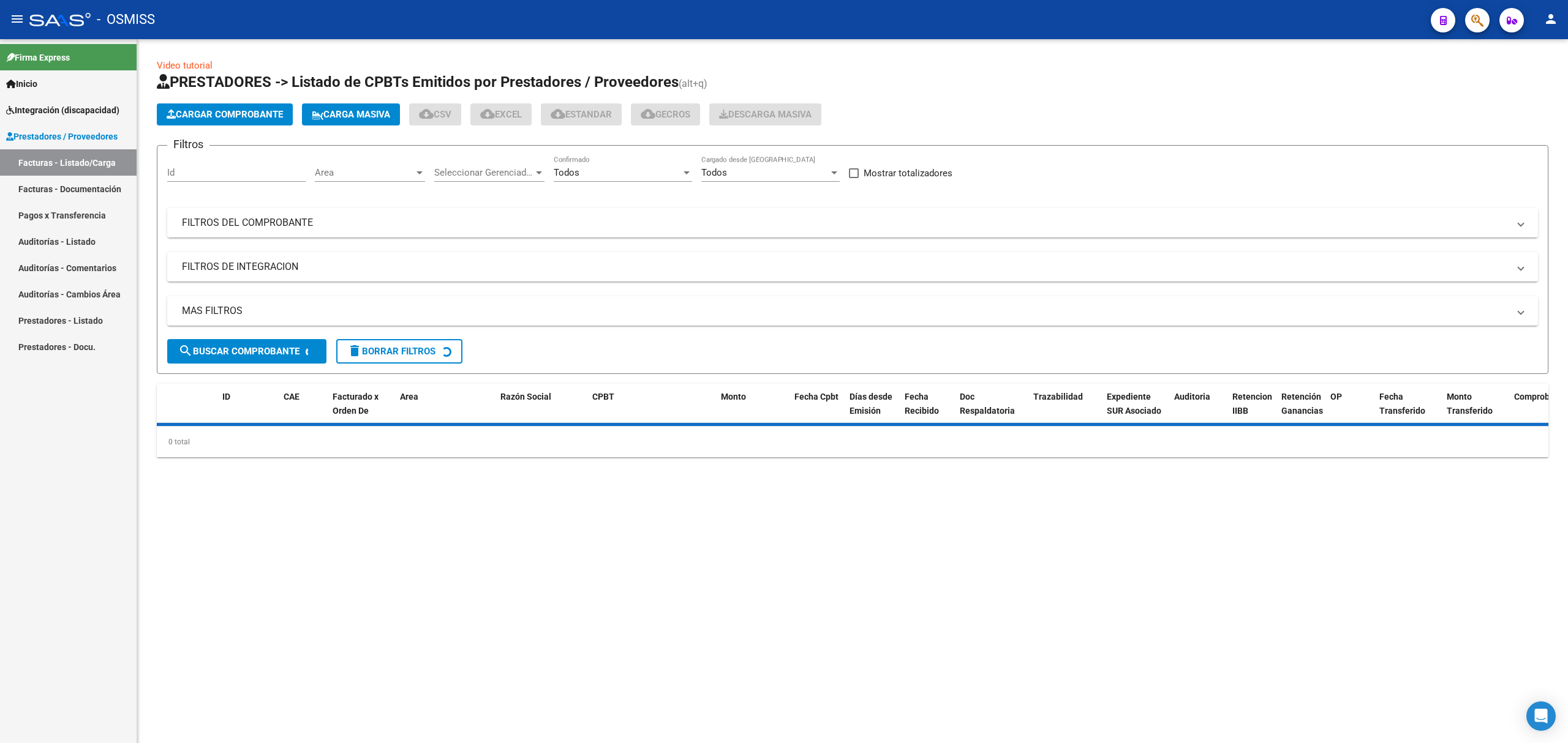
click at [509, 214] on mat-expansion-panel-header "FILTROS DEL COMPROBANTE" at bounding box center [852, 223] width 1371 height 29
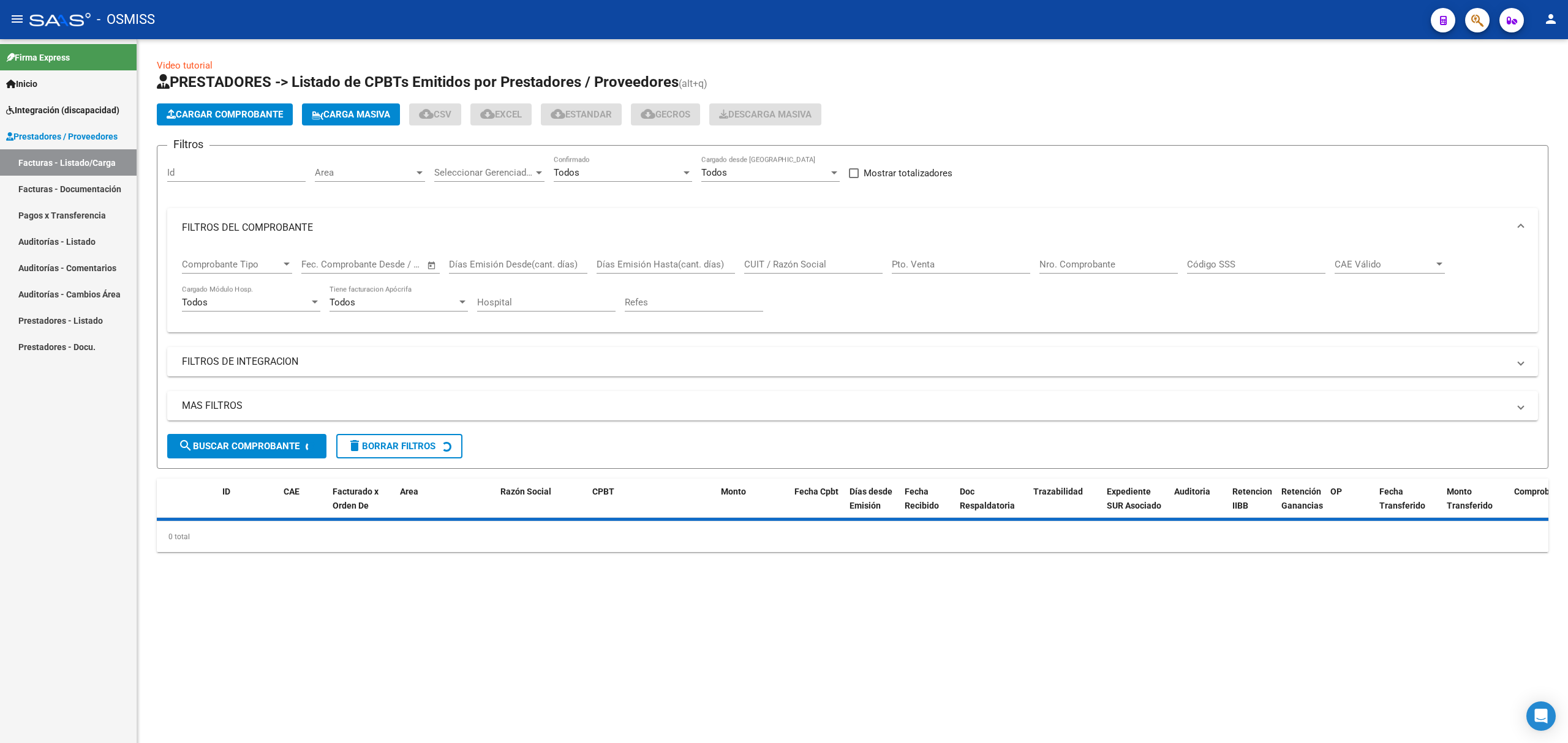
click at [829, 263] on input "CUIT / Razón Social" at bounding box center [813, 265] width 139 height 11
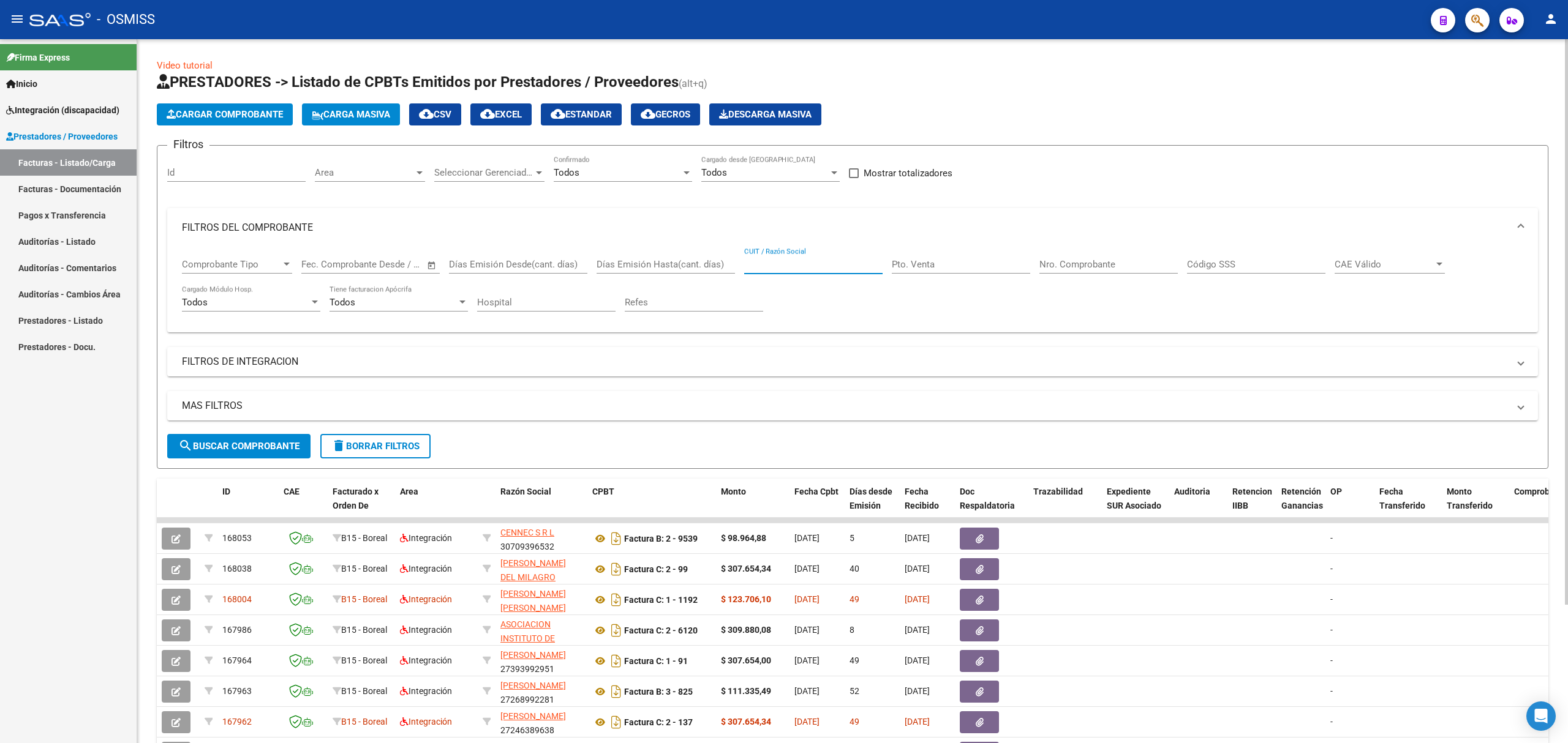
paste input "33715233199"
type input "33715233199"
click at [275, 444] on span "search Buscar Comprobante" at bounding box center [239, 447] width 122 height 11
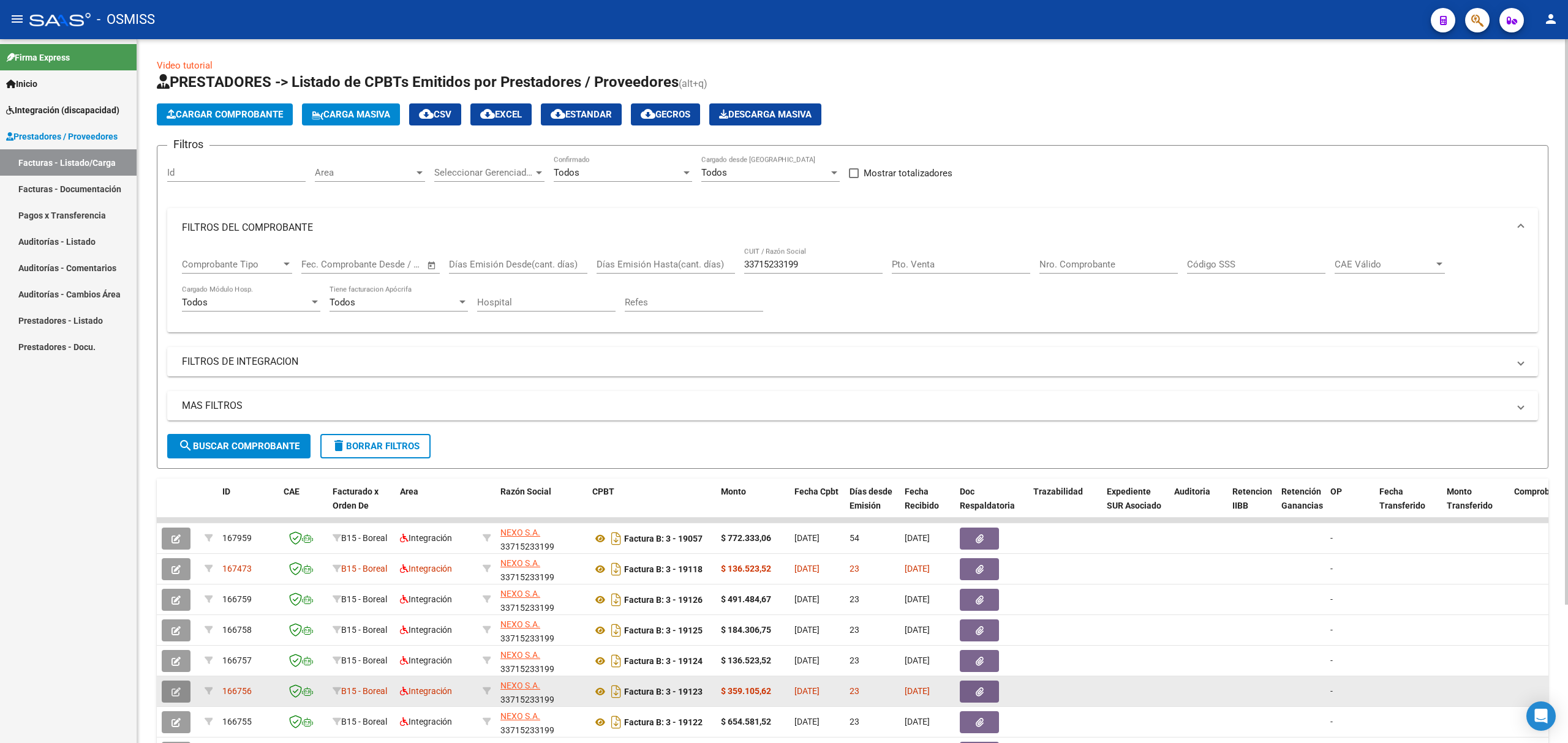
click at [182, 689] on button "button" at bounding box center [175, 691] width 29 height 22
